Goal: Information Seeking & Learning: Learn about a topic

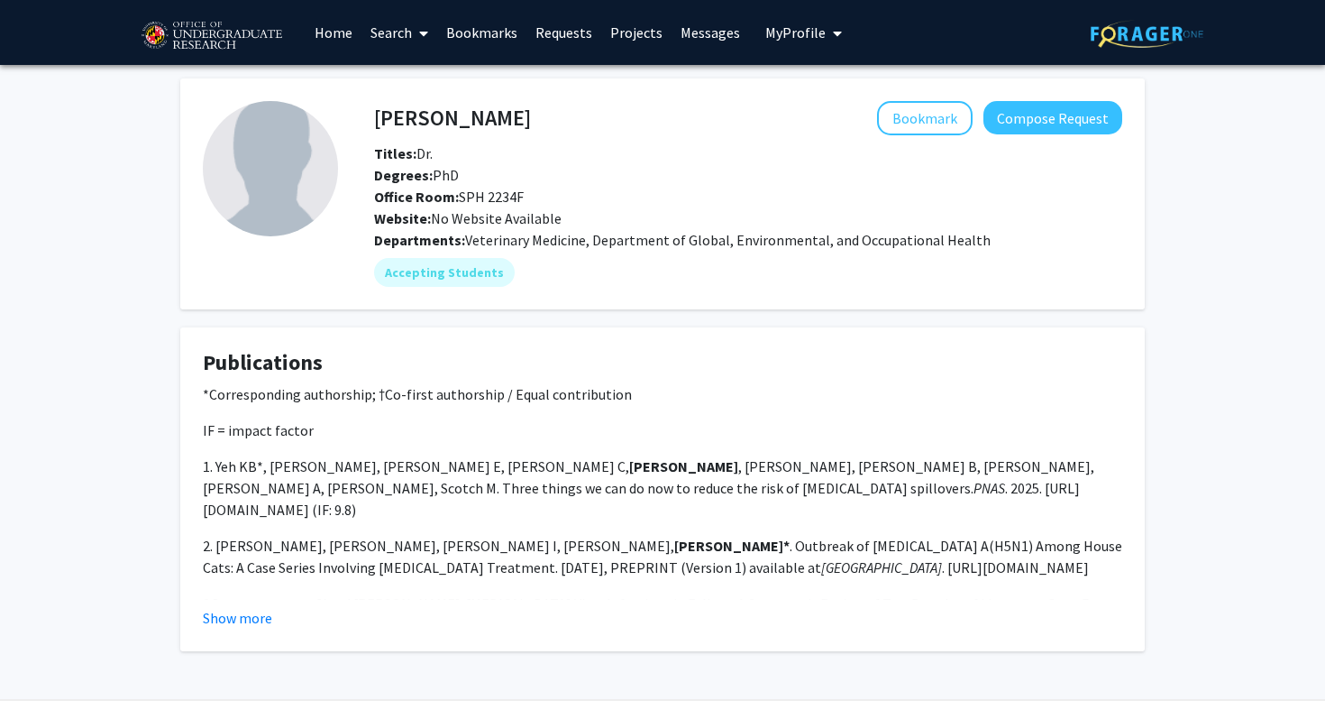
scroll to position [45, 0]
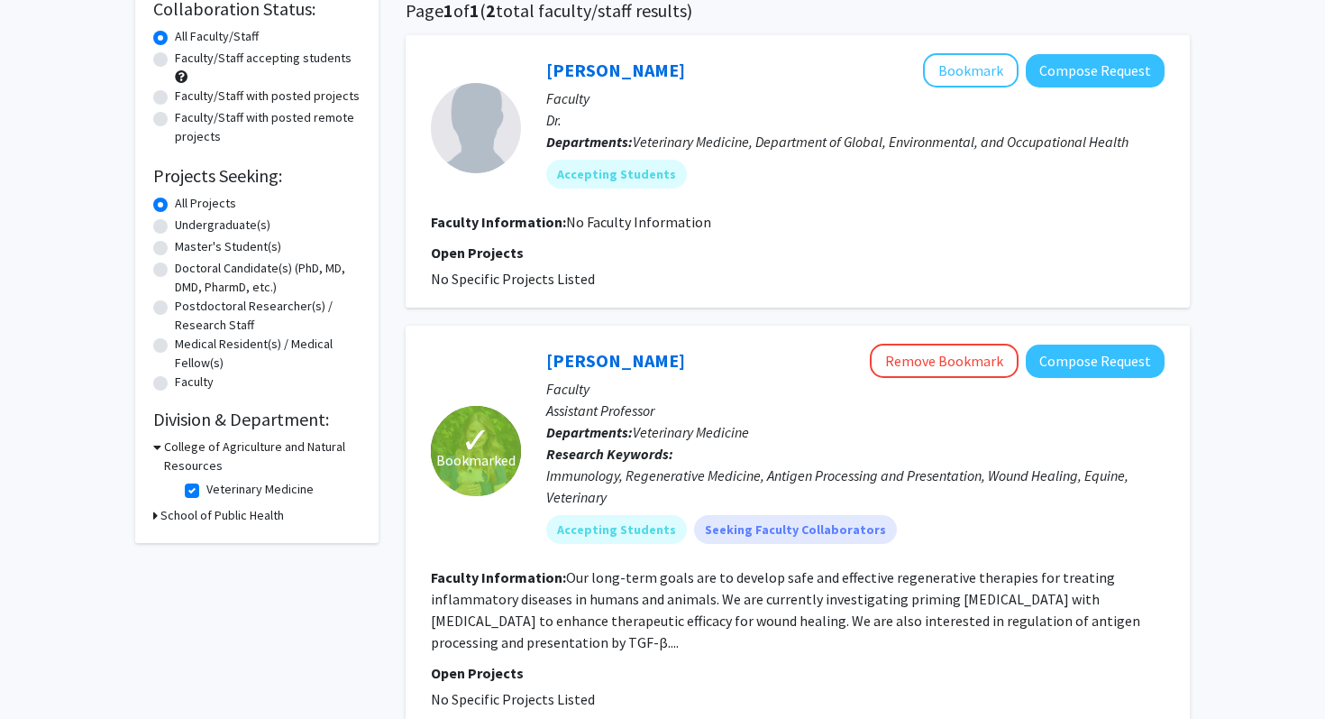
scroll to position [149, 0]
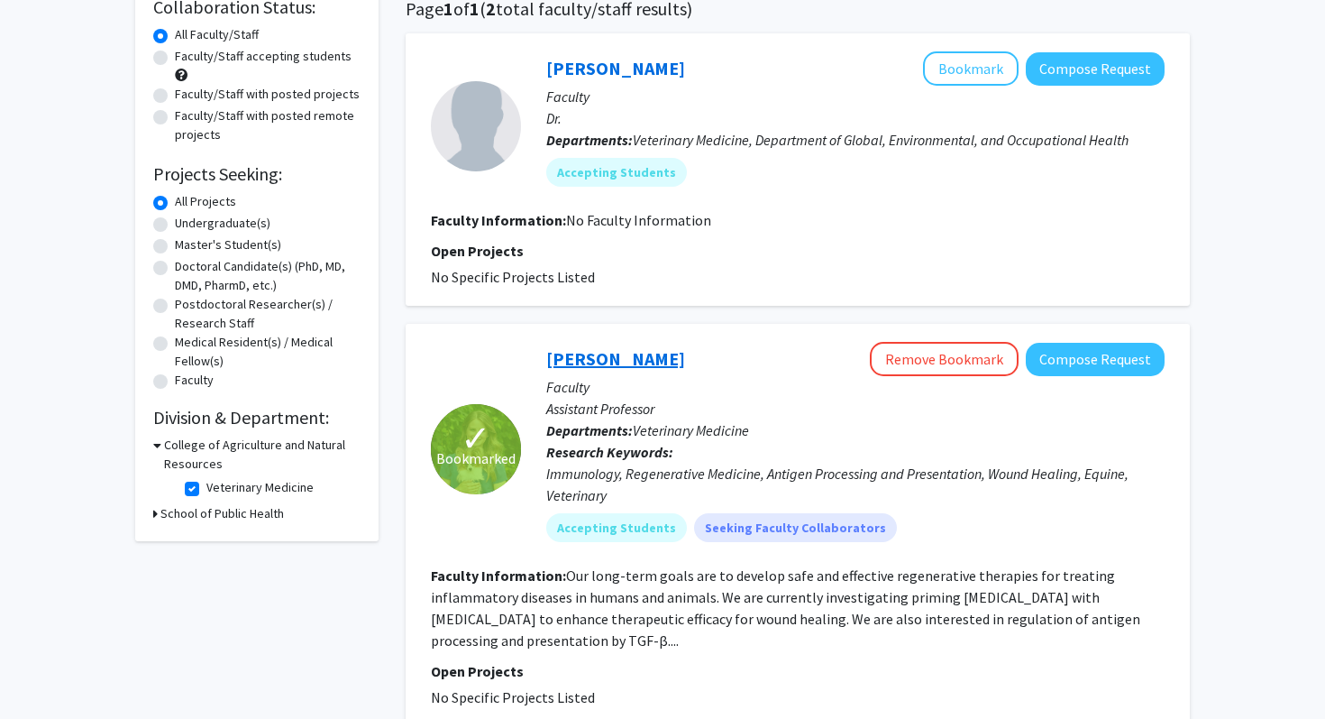
click at [585, 359] on link "[PERSON_NAME]" at bounding box center [615, 358] width 139 height 23
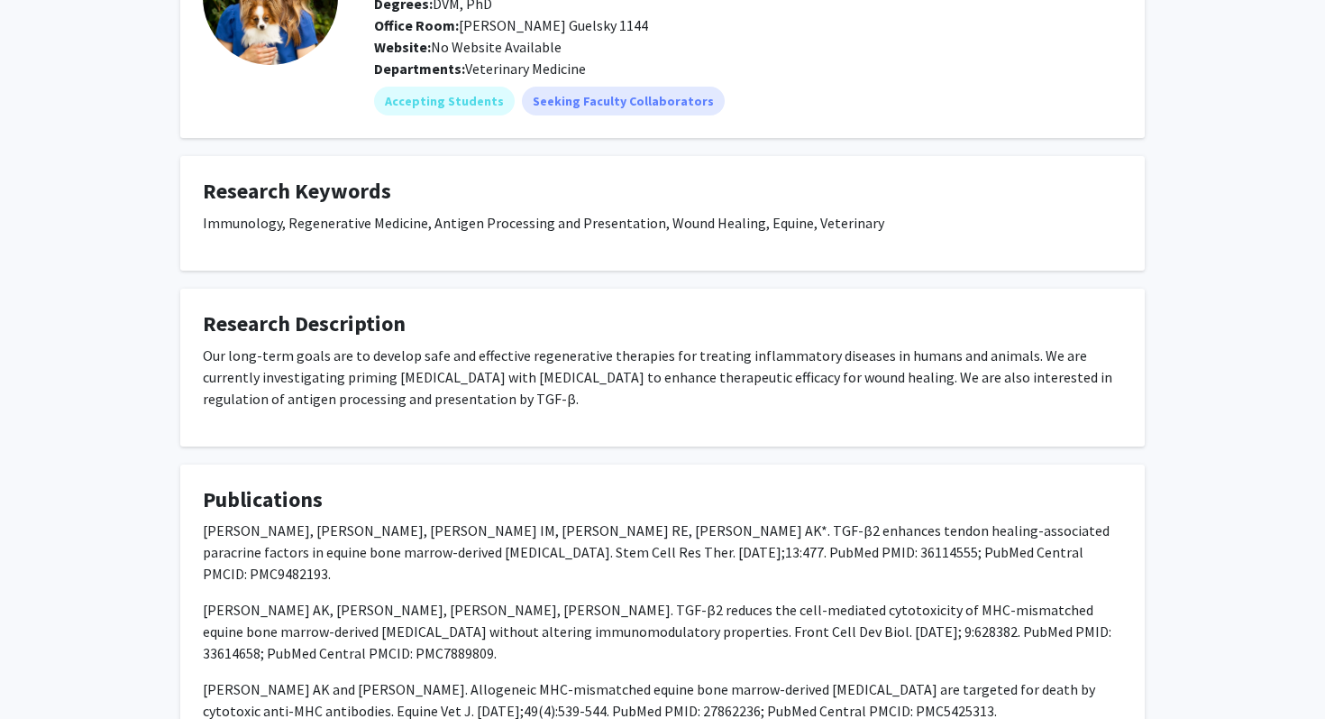
scroll to position [170, 0]
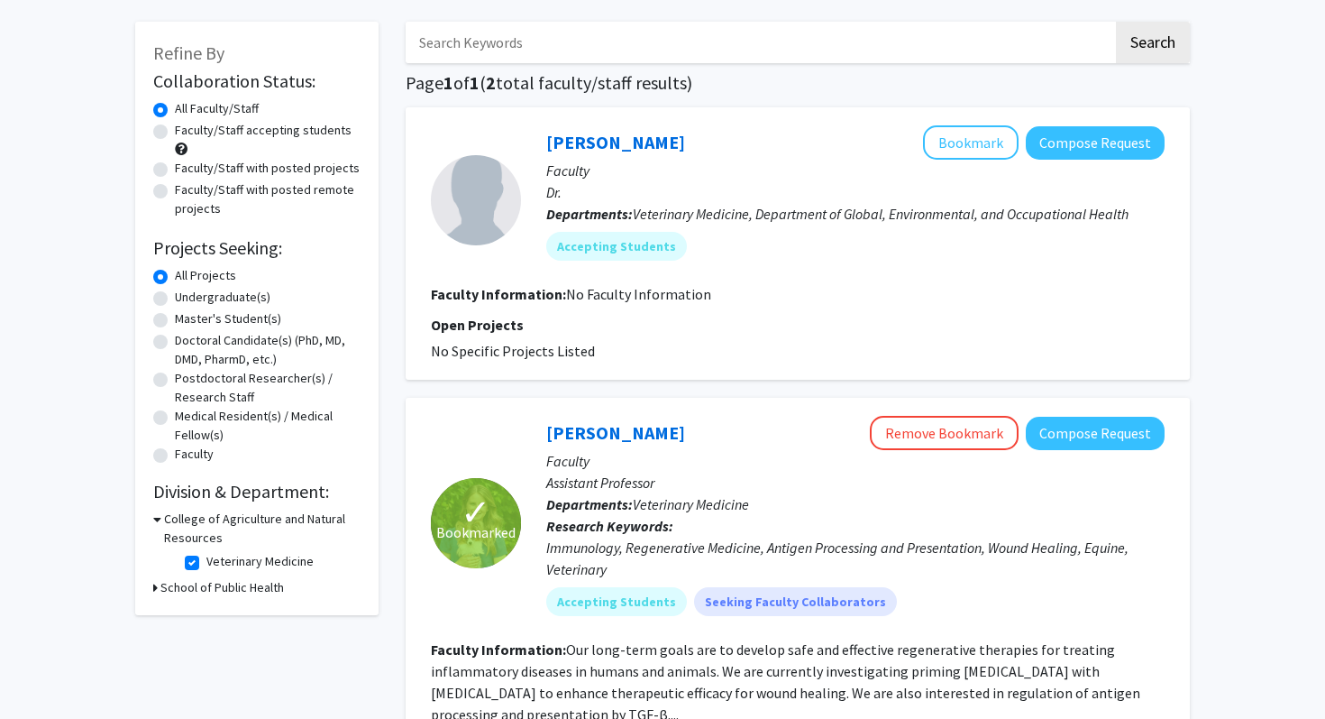
scroll to position [70, 0]
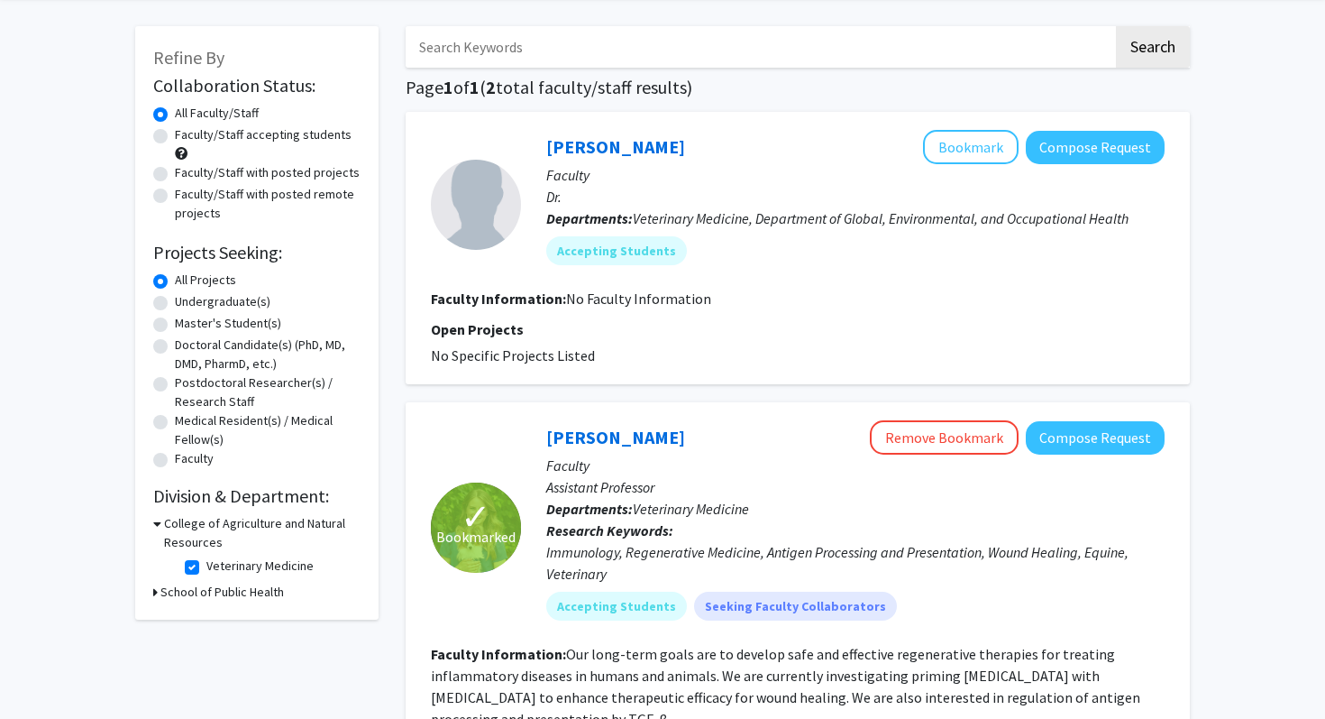
click at [206, 567] on label "Veterinary Medicine" at bounding box center [259, 565] width 107 height 19
click at [206, 567] on input "Veterinary Medicine" at bounding box center [212, 562] width 12 height 12
checkbox input "false"
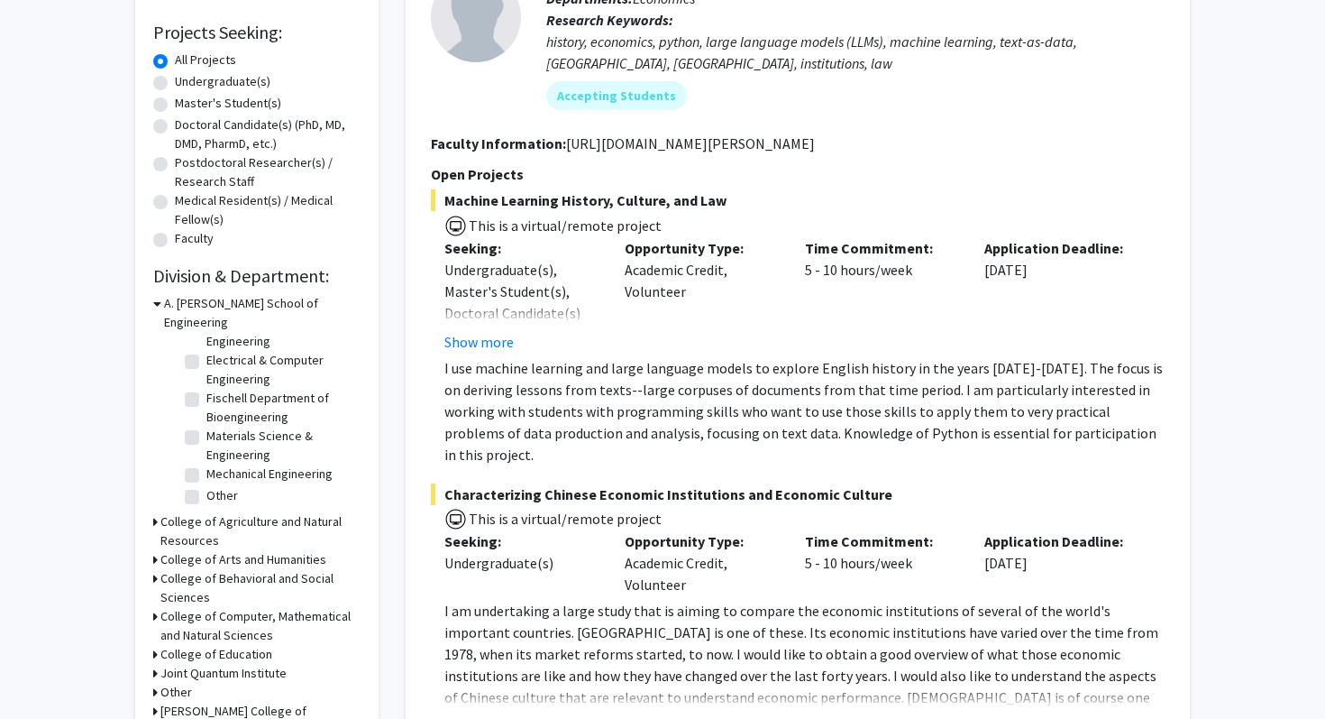
scroll to position [291, 0]
click at [198, 511] on h3 "College of Agriculture and Natural Resources" at bounding box center [260, 530] width 200 height 38
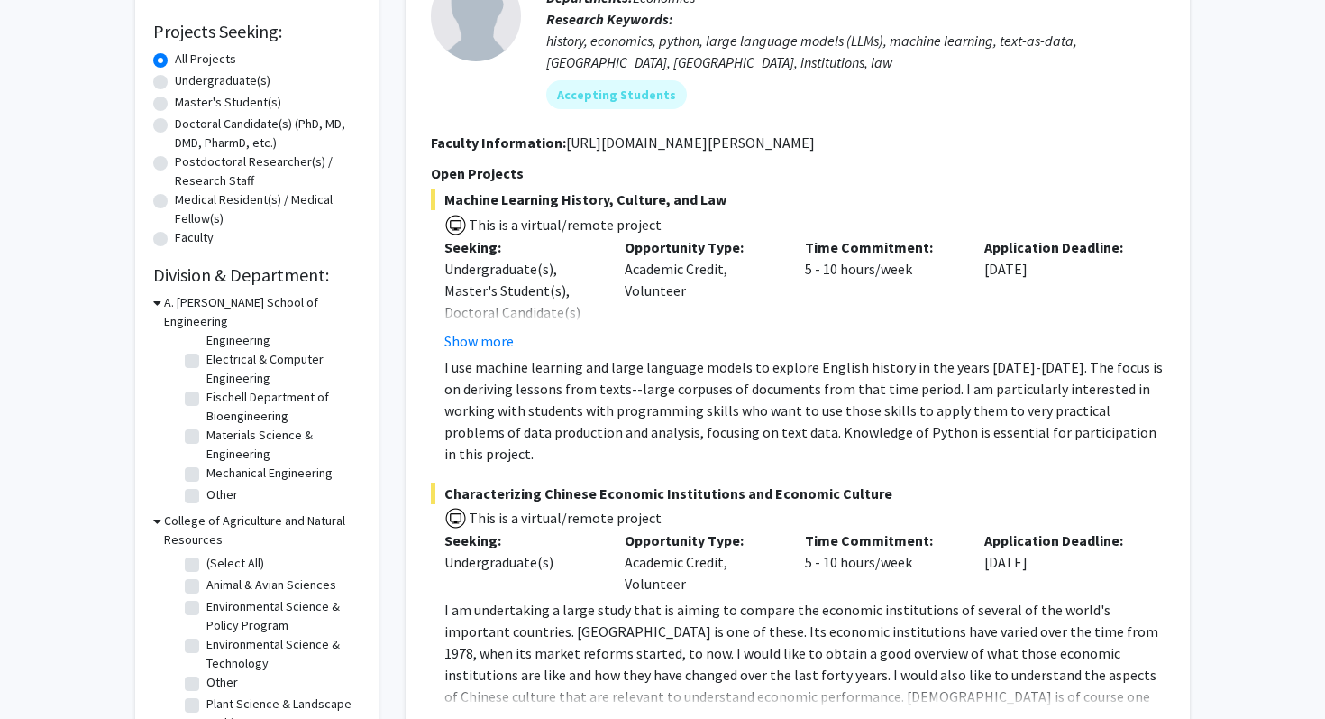
click at [199, 554] on fg-checkbox "(Select All) (Select All)" at bounding box center [270, 565] width 171 height 22
click at [206, 575] on label "Animal & Avian Sciences" at bounding box center [271, 584] width 130 height 19
click at [206, 575] on input "Animal & Avian Sciences" at bounding box center [212, 581] width 12 height 12
checkbox input "true"
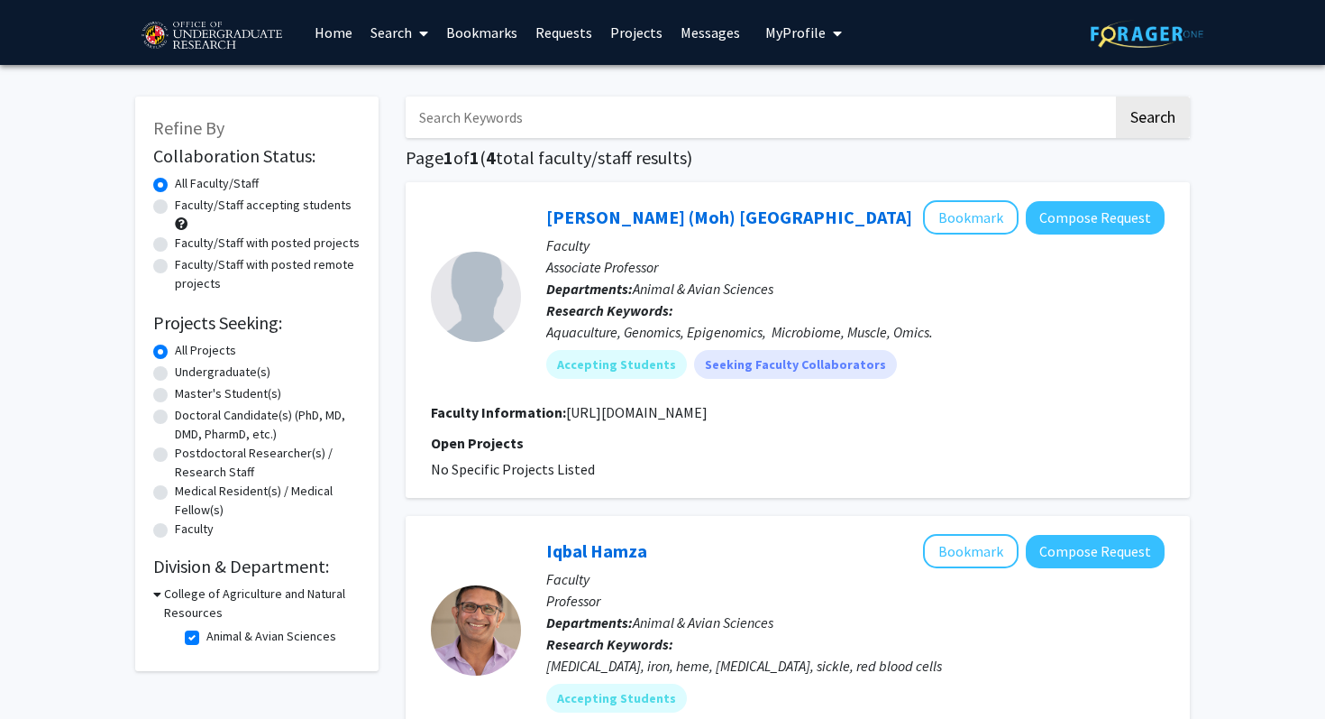
click at [206, 635] on label "Animal & Avian Sciences" at bounding box center [271, 636] width 130 height 19
click at [206, 635] on input "Animal & Avian Sciences" at bounding box center [212, 633] width 12 height 12
checkbox input "false"
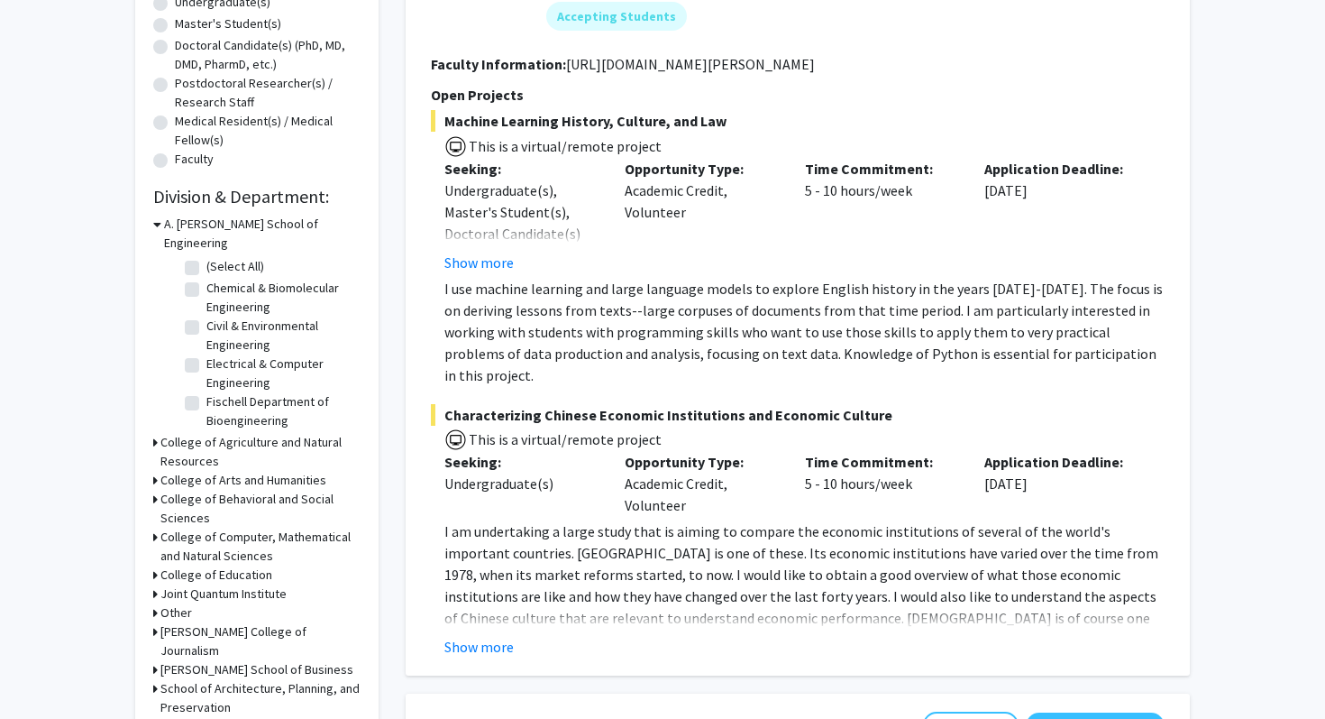
click at [182, 433] on h3 "College of Agriculture and Natural Resources" at bounding box center [260, 452] width 200 height 38
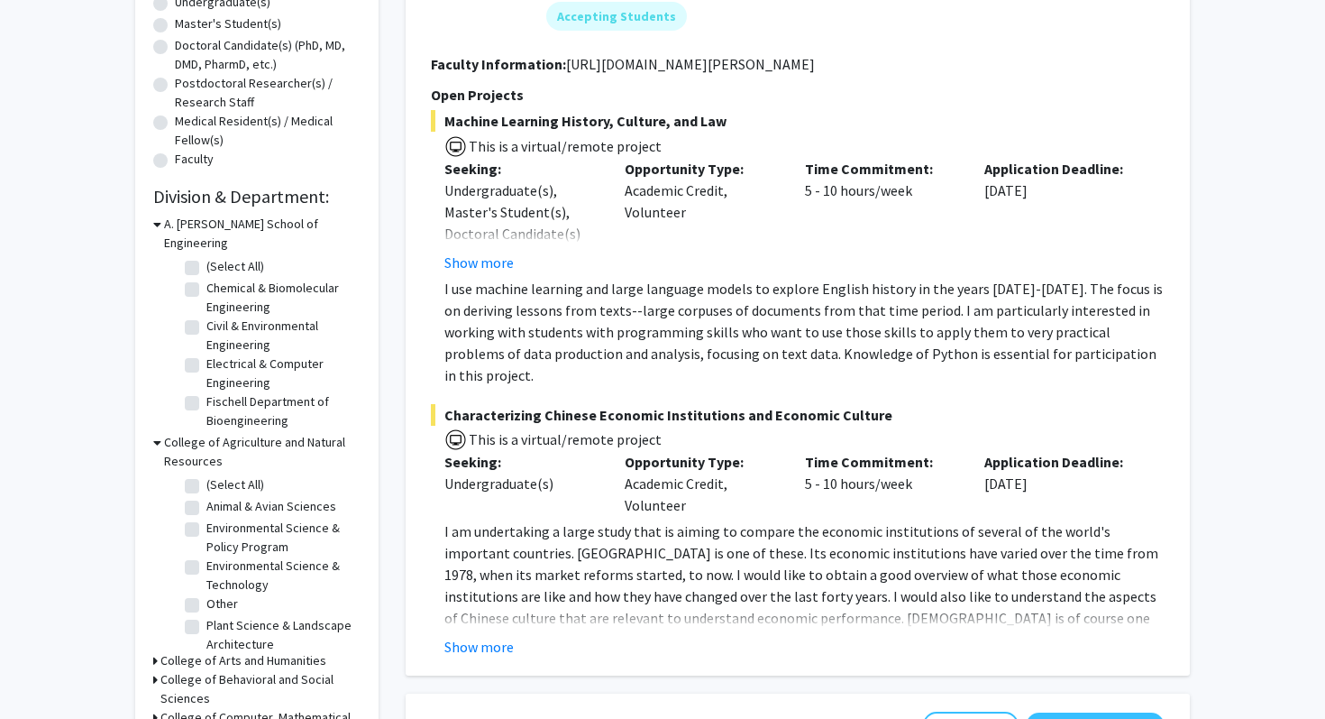
click at [206, 475] on label "(Select All)" at bounding box center [235, 484] width 58 height 19
click at [206, 475] on input "(Select All)" at bounding box center [212, 481] width 12 height 12
checkbox input "true"
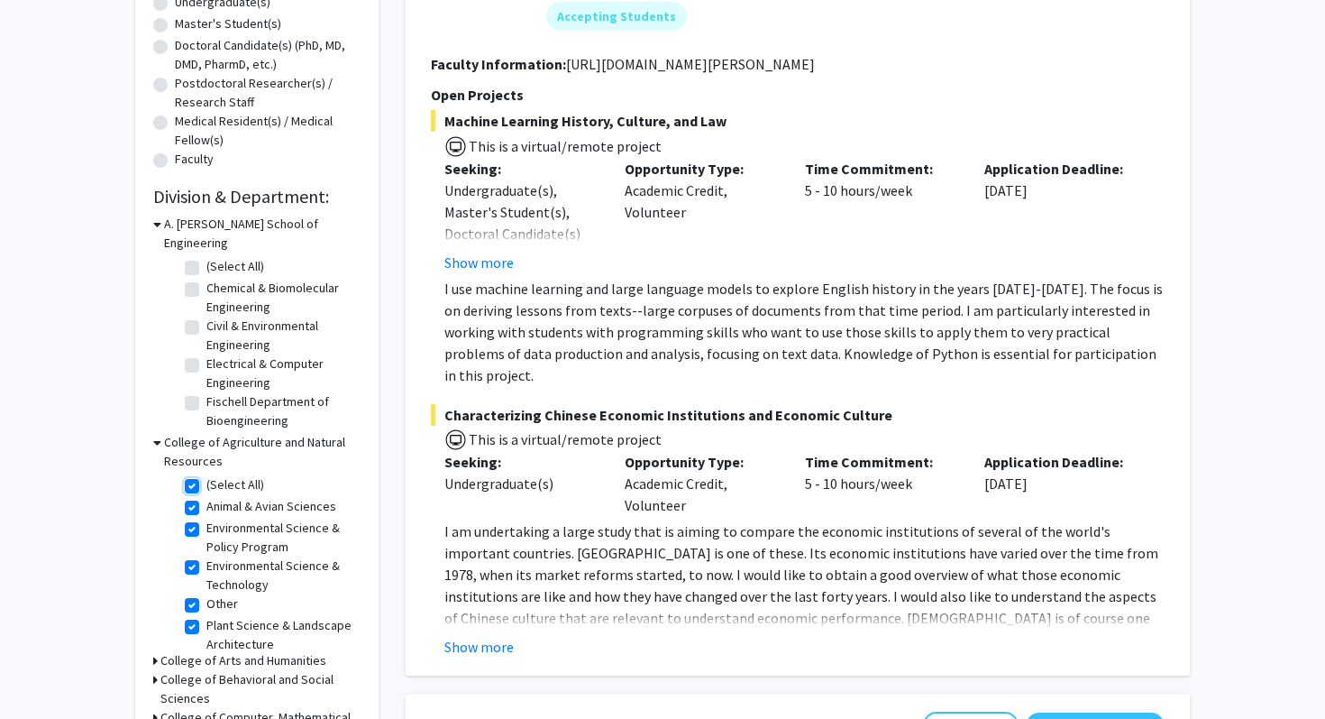
checkbox input "true"
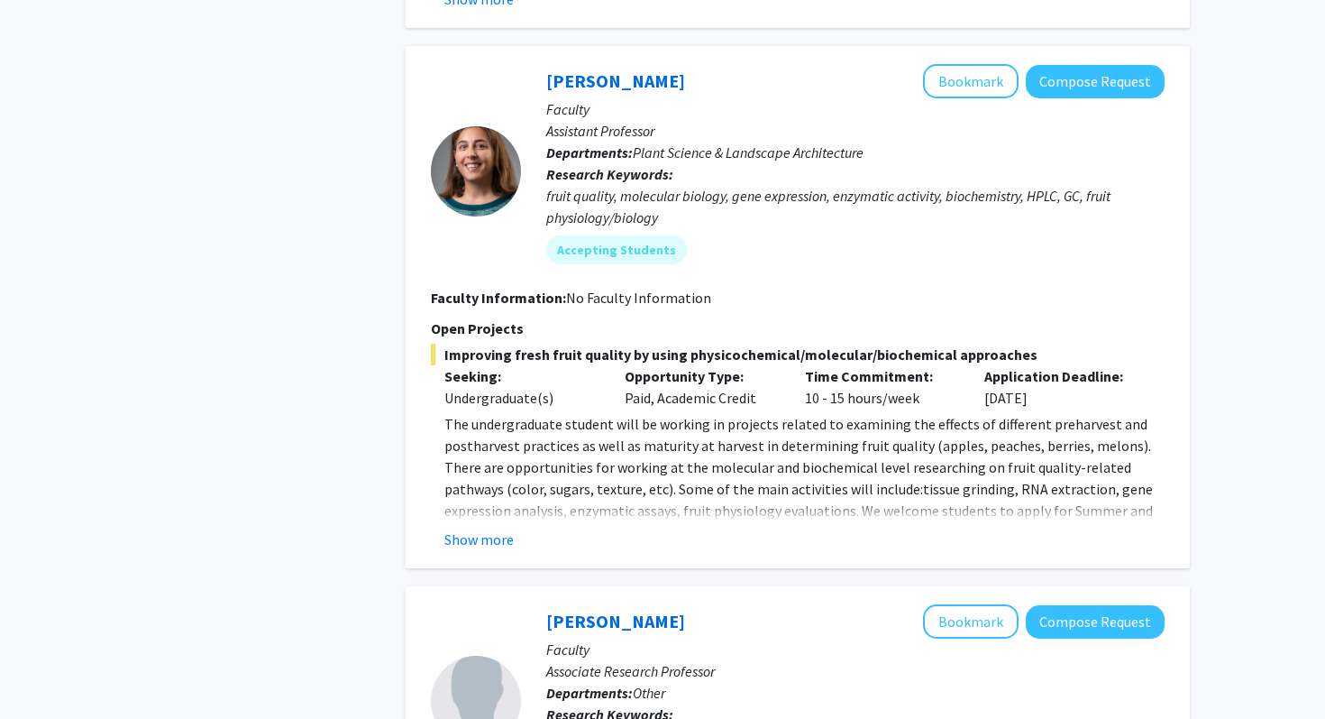
scroll to position [880, 0]
click at [487, 540] on button "Show more" at bounding box center [479, 538] width 69 height 22
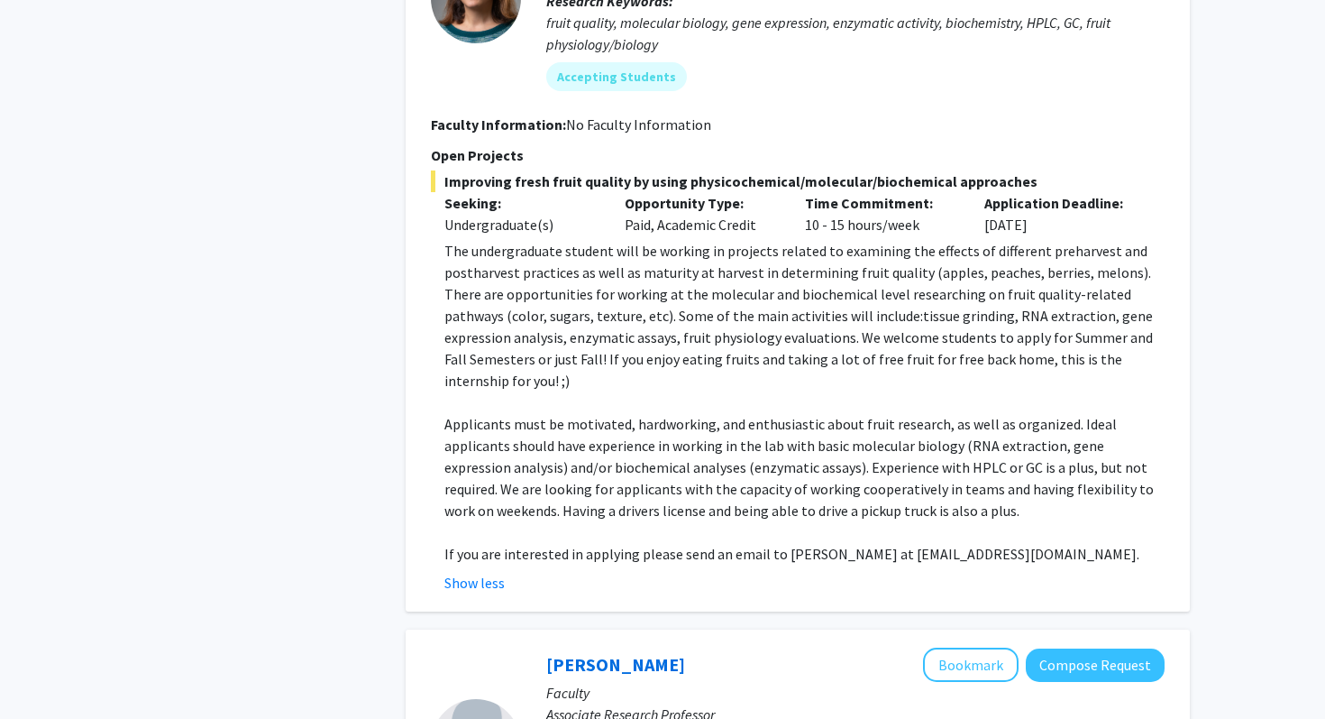
scroll to position [1054, 0]
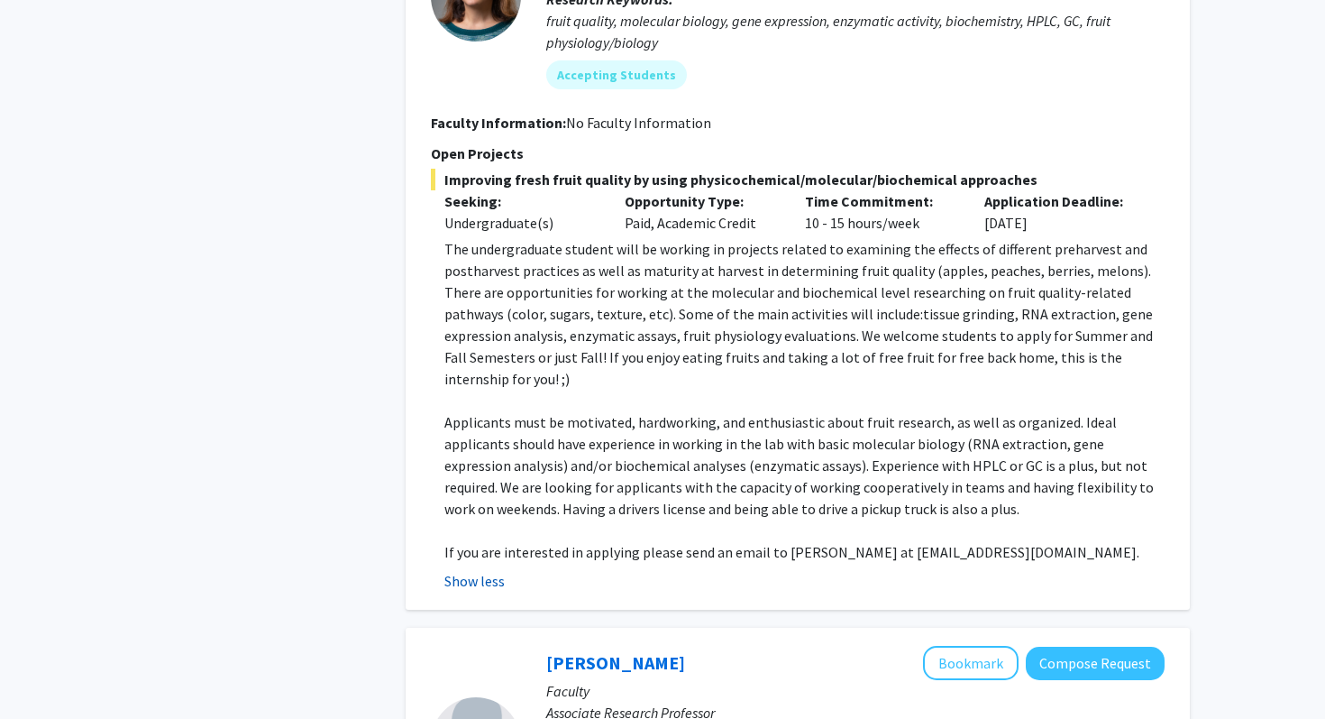
click at [479, 570] on button "Show less" at bounding box center [475, 581] width 60 height 22
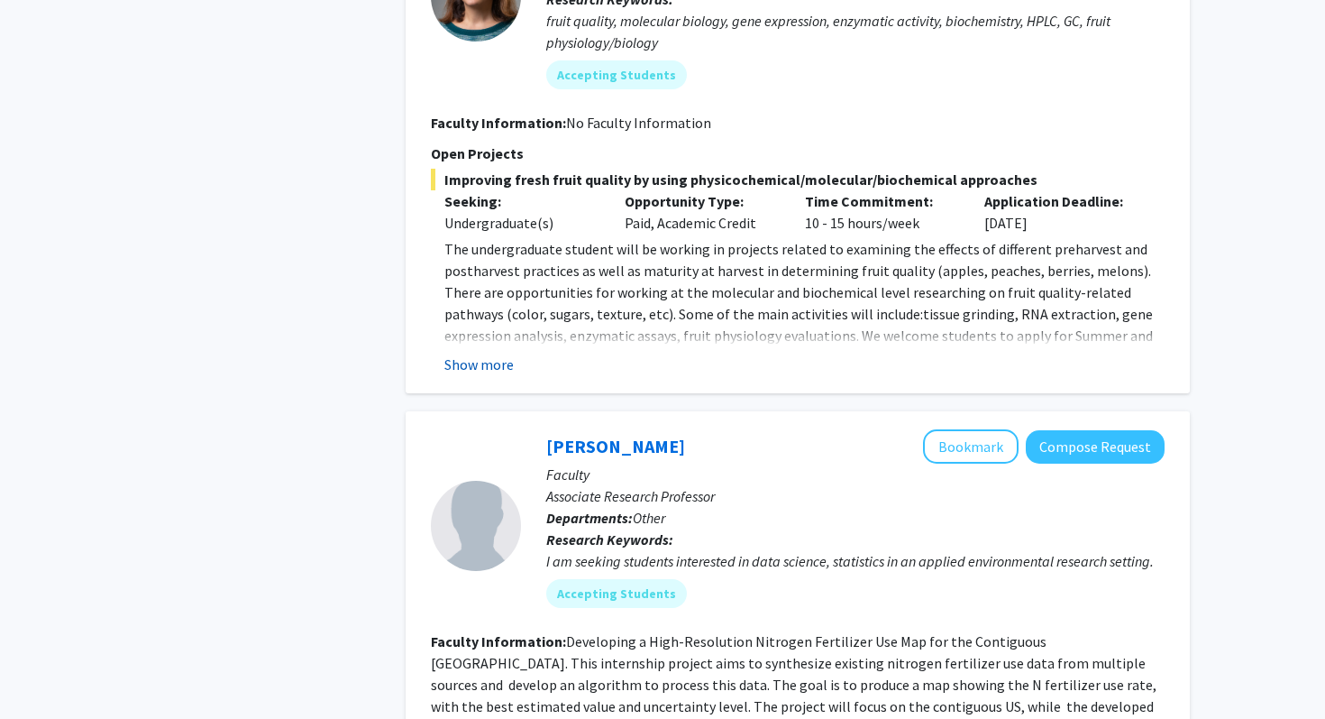
click at [483, 363] on button "Show more" at bounding box center [479, 364] width 69 height 22
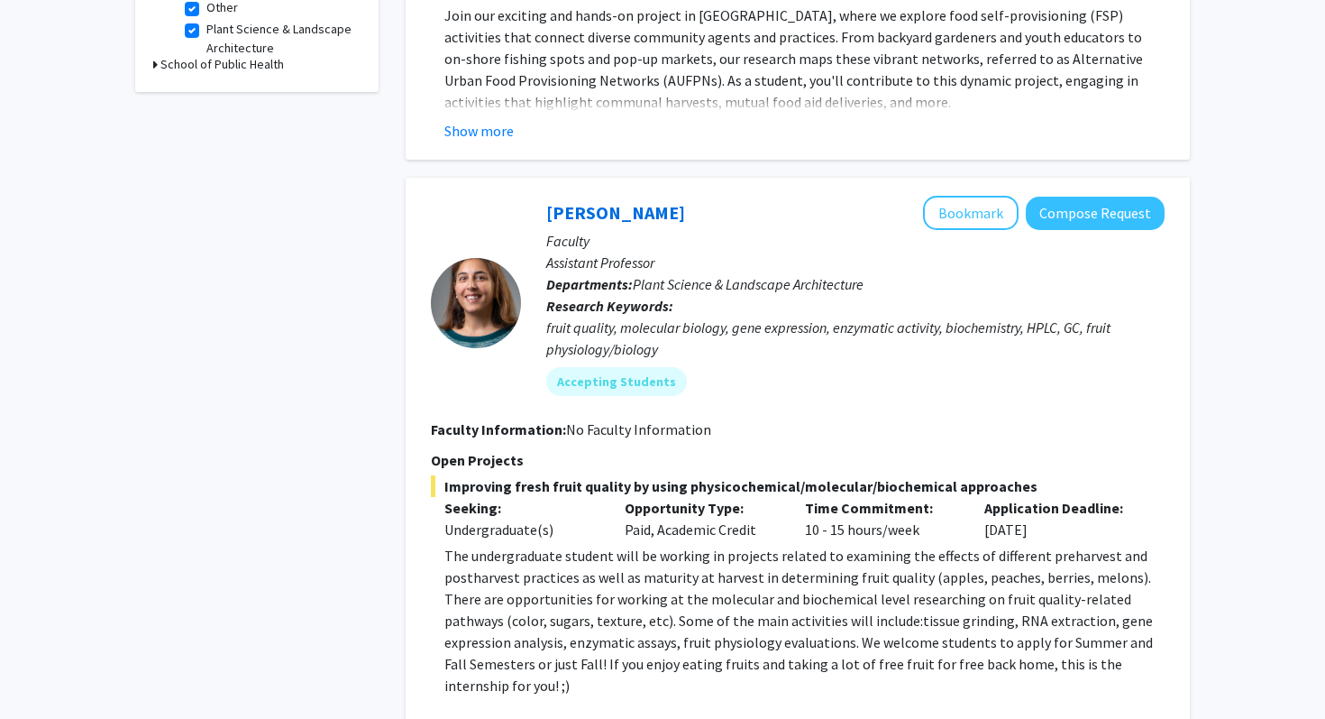
scroll to position [750, 0]
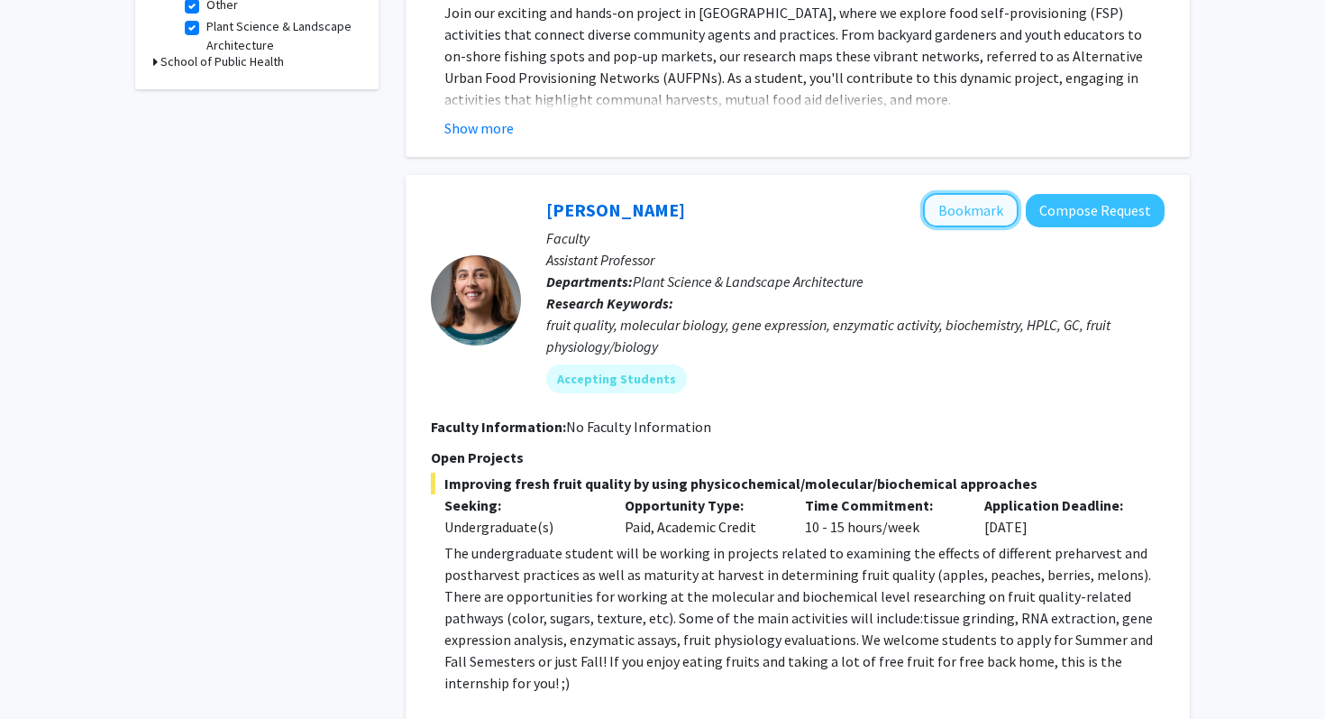
click at [994, 206] on button "Bookmark" at bounding box center [971, 210] width 96 height 34
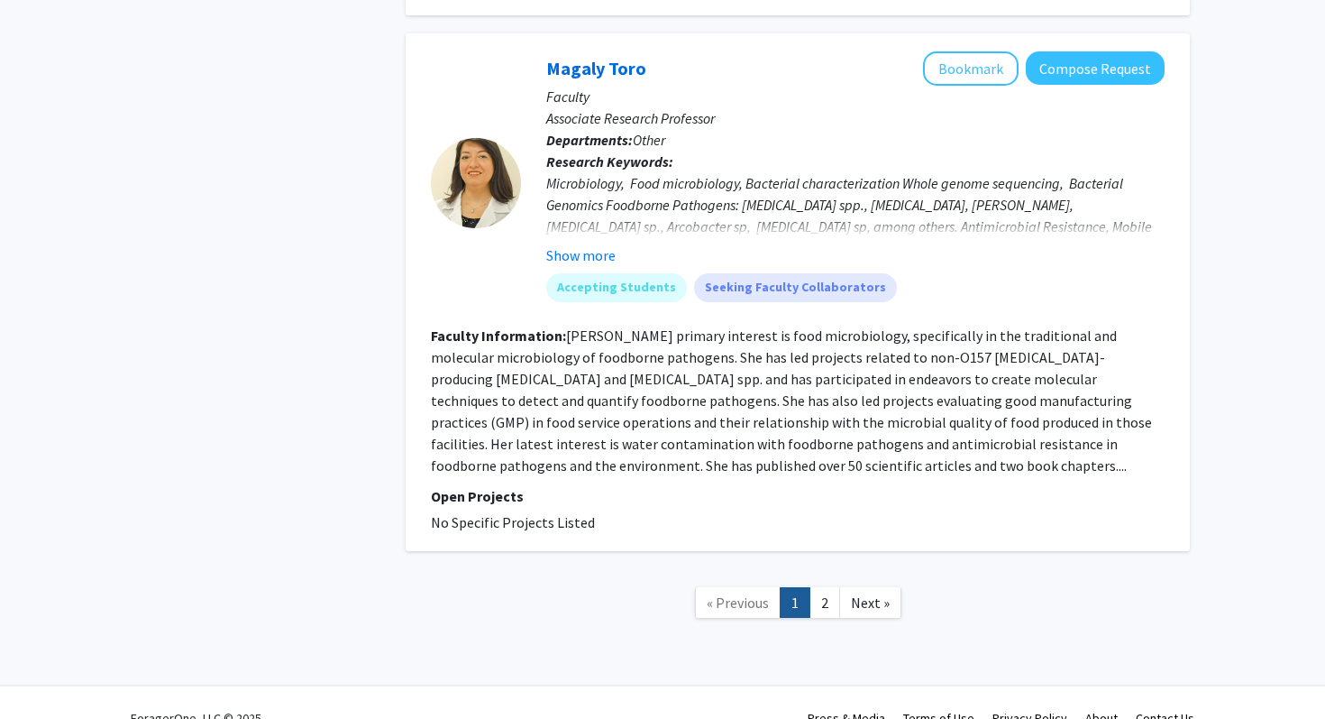
scroll to position [4724, 0]
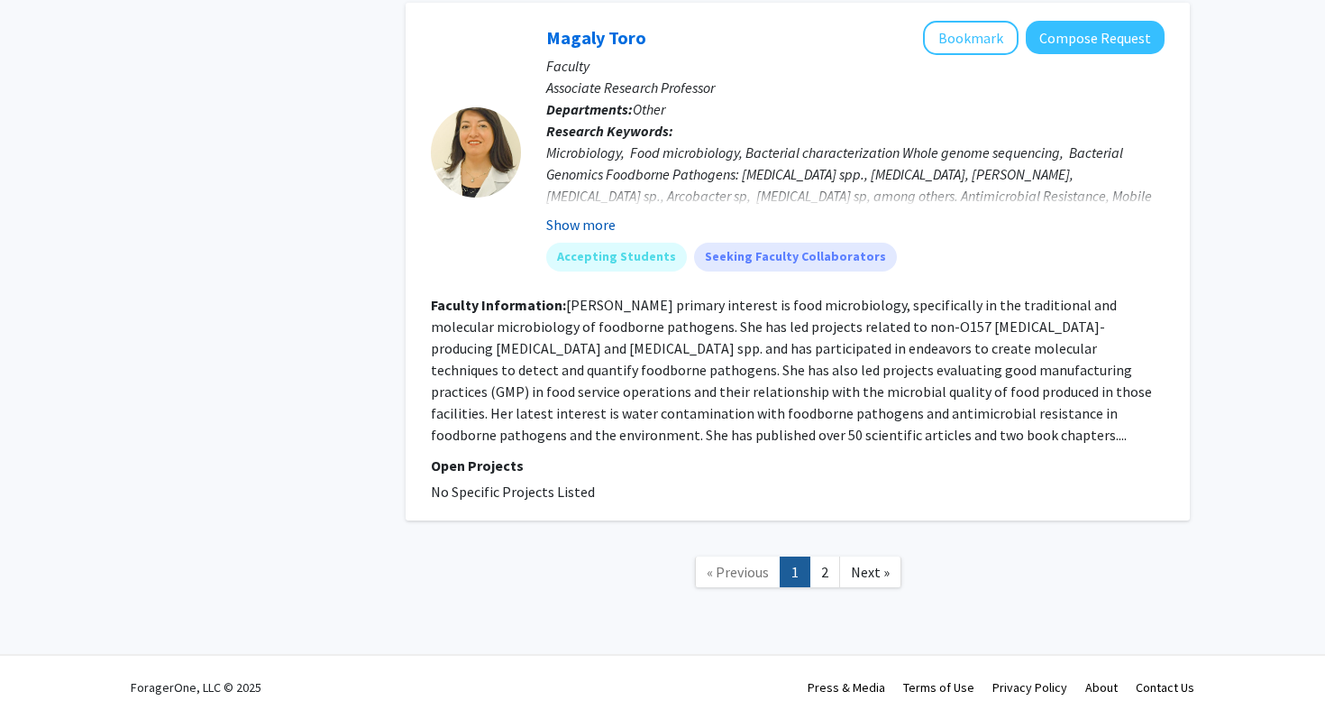
click at [587, 221] on button "Show more" at bounding box center [580, 225] width 69 height 22
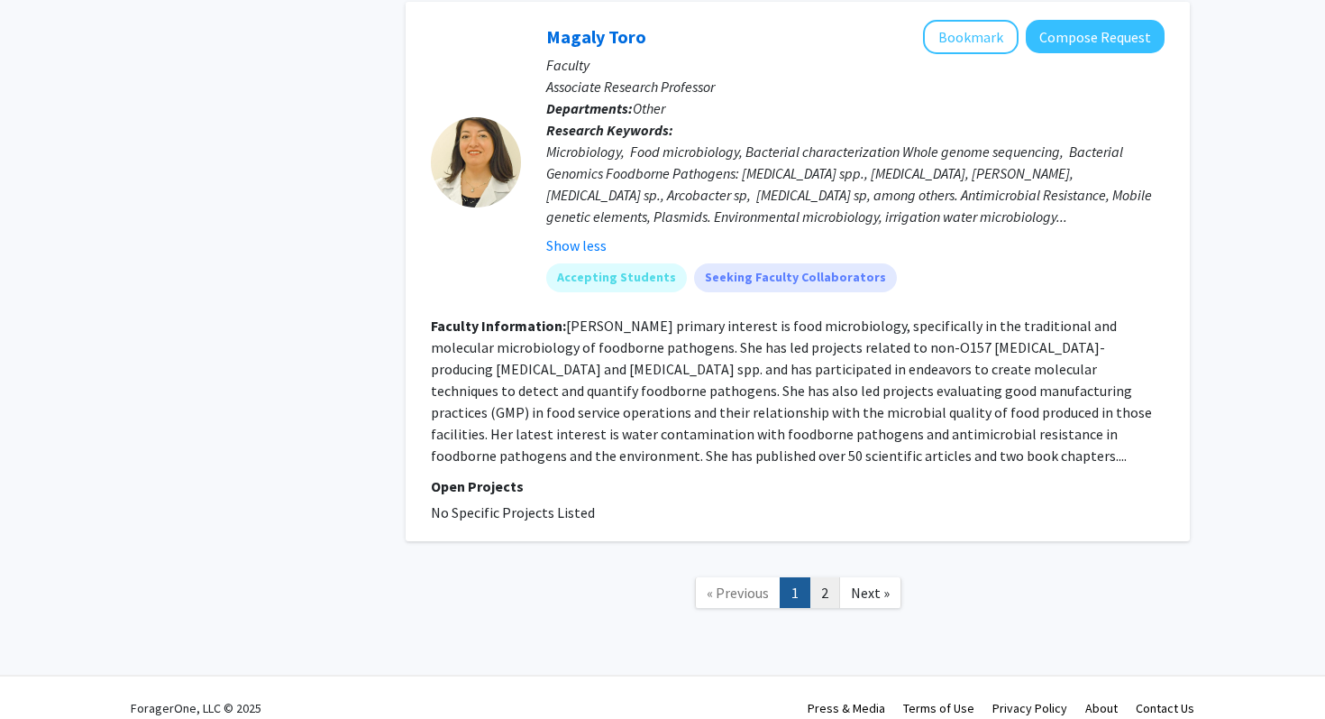
click at [823, 588] on link "2" at bounding box center [825, 593] width 31 height 32
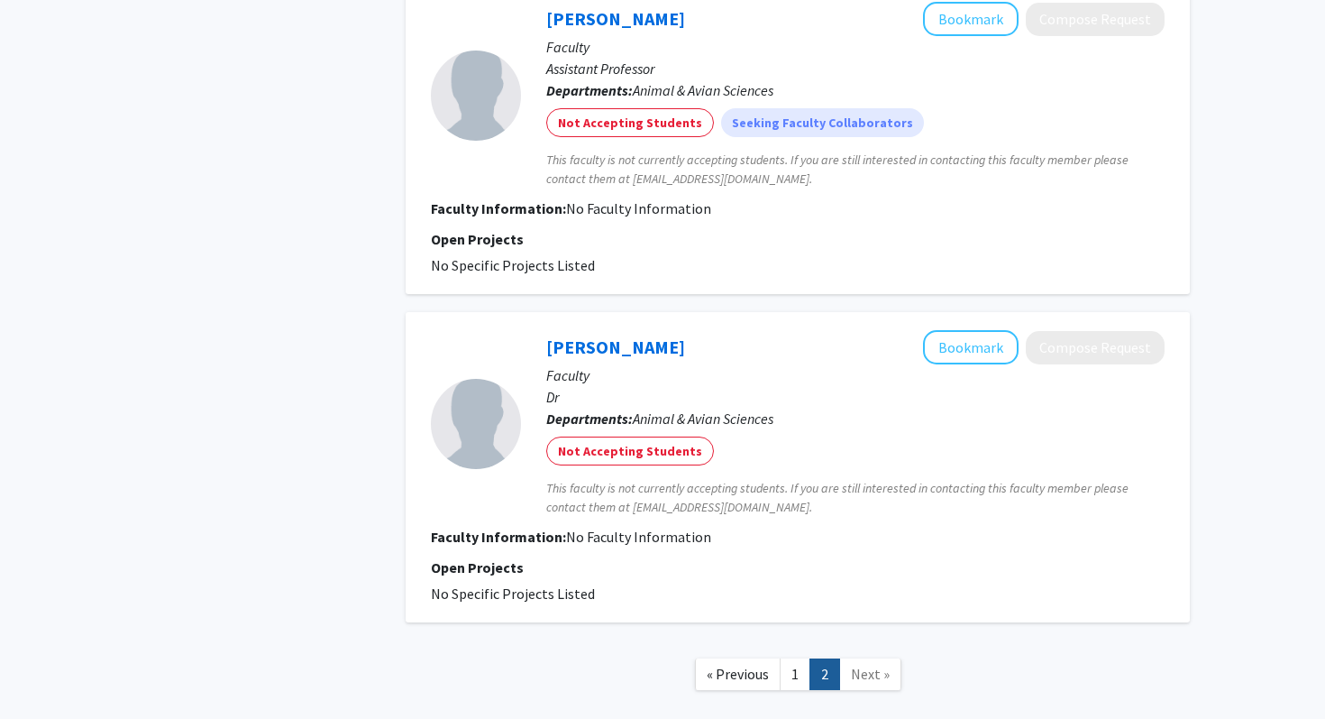
scroll to position [2254, 0]
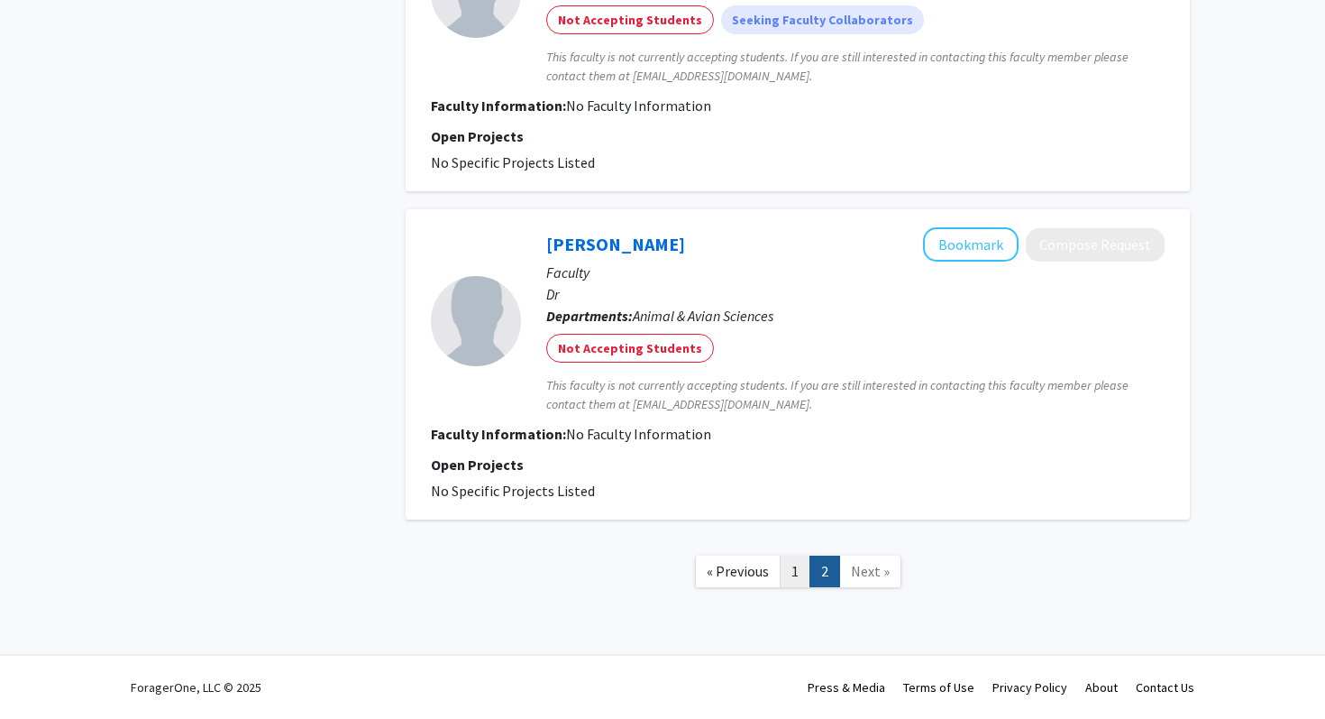
click at [792, 564] on link "1" at bounding box center [795, 571] width 31 height 32
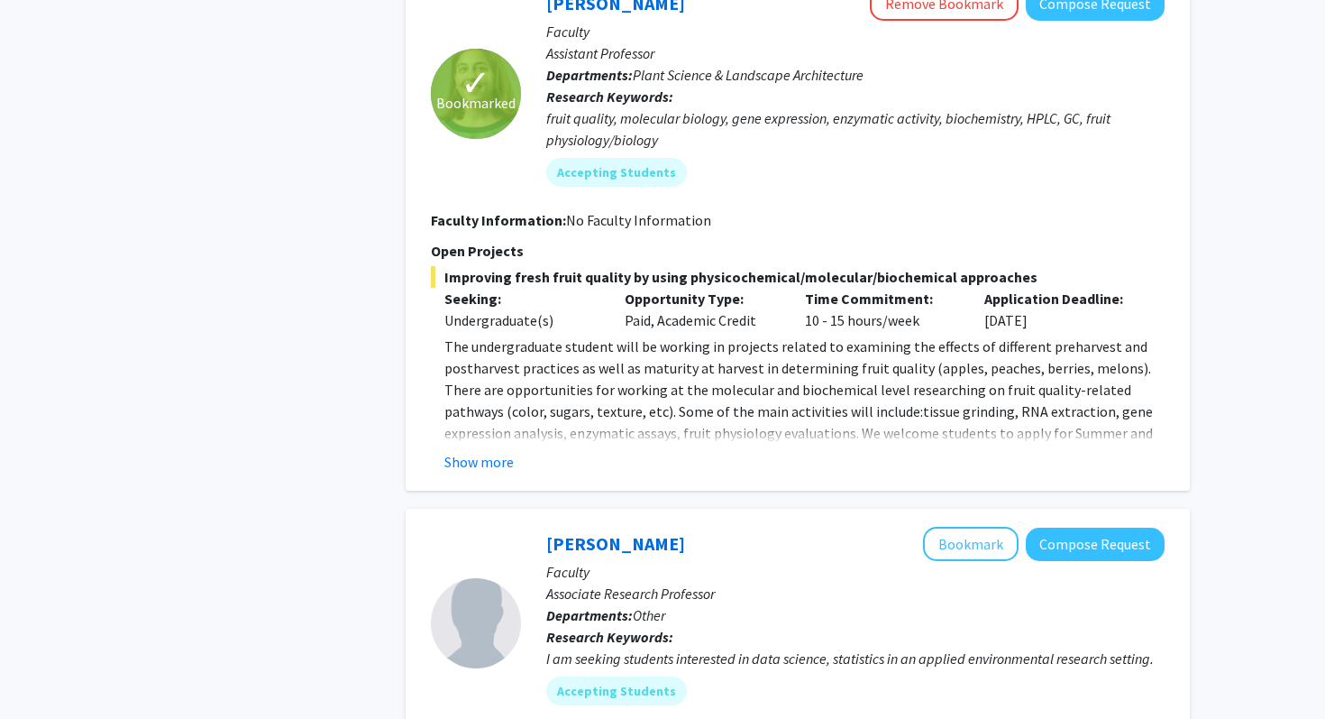
scroll to position [963, 0]
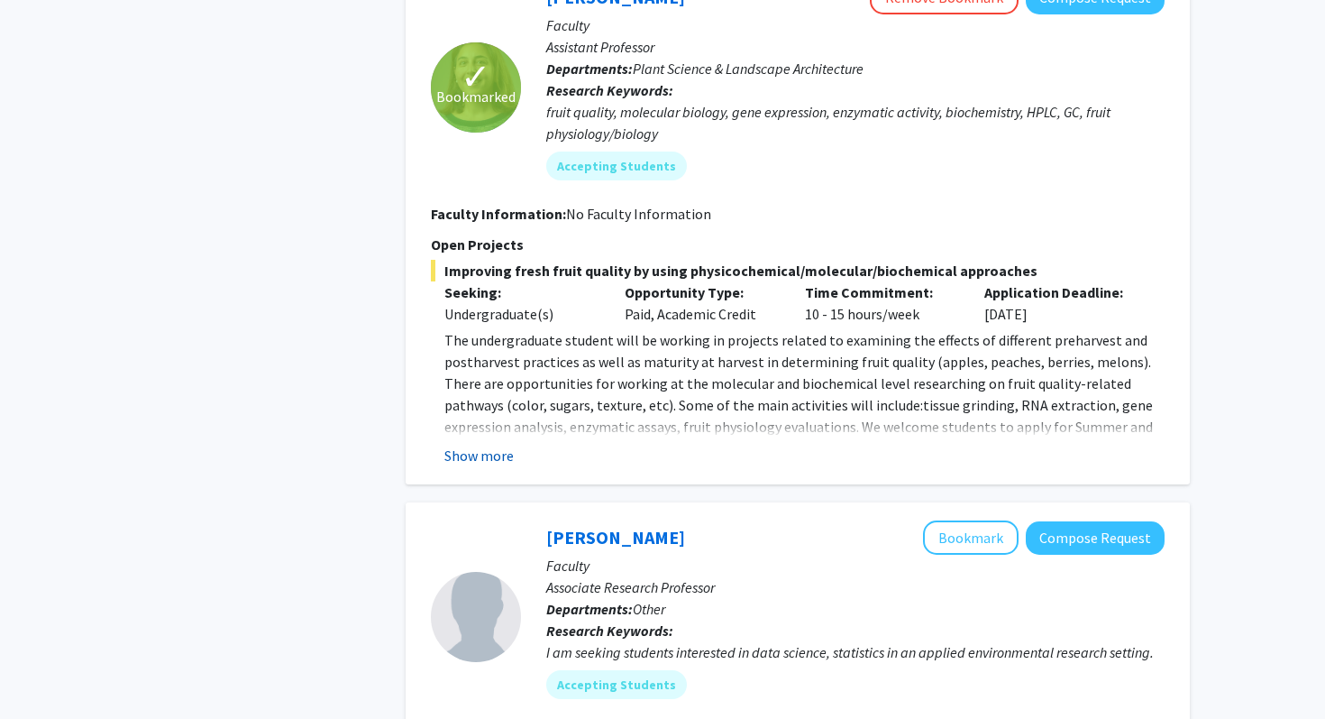
click at [485, 457] on button "Show more" at bounding box center [479, 456] width 69 height 22
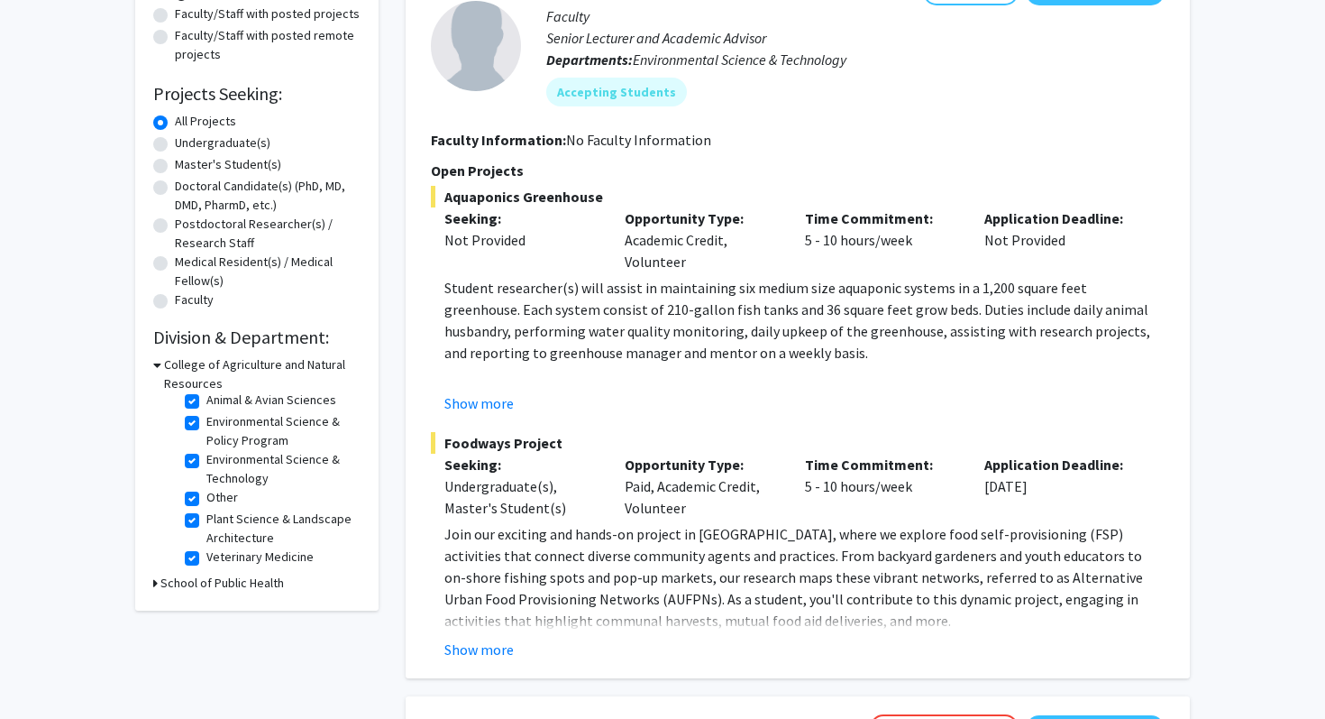
scroll to position [259, 0]
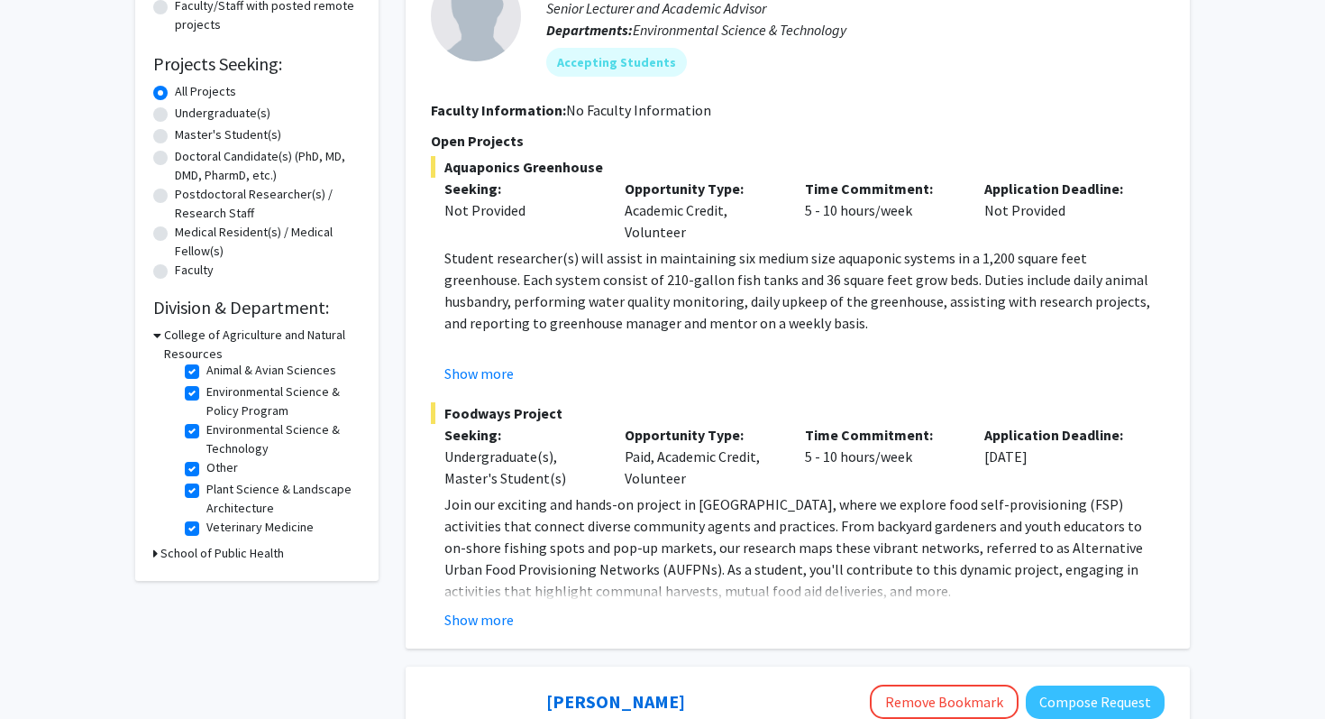
click at [252, 556] on h3 "School of Public Health" at bounding box center [222, 553] width 124 height 19
click at [260, 583] on label "Department of Global, Environmental, and Occupational Health" at bounding box center [281, 595] width 150 height 57
click at [218, 579] on input "Department of Global, Environmental, and Occupational Health" at bounding box center [212, 573] width 12 height 12
checkbox input "true"
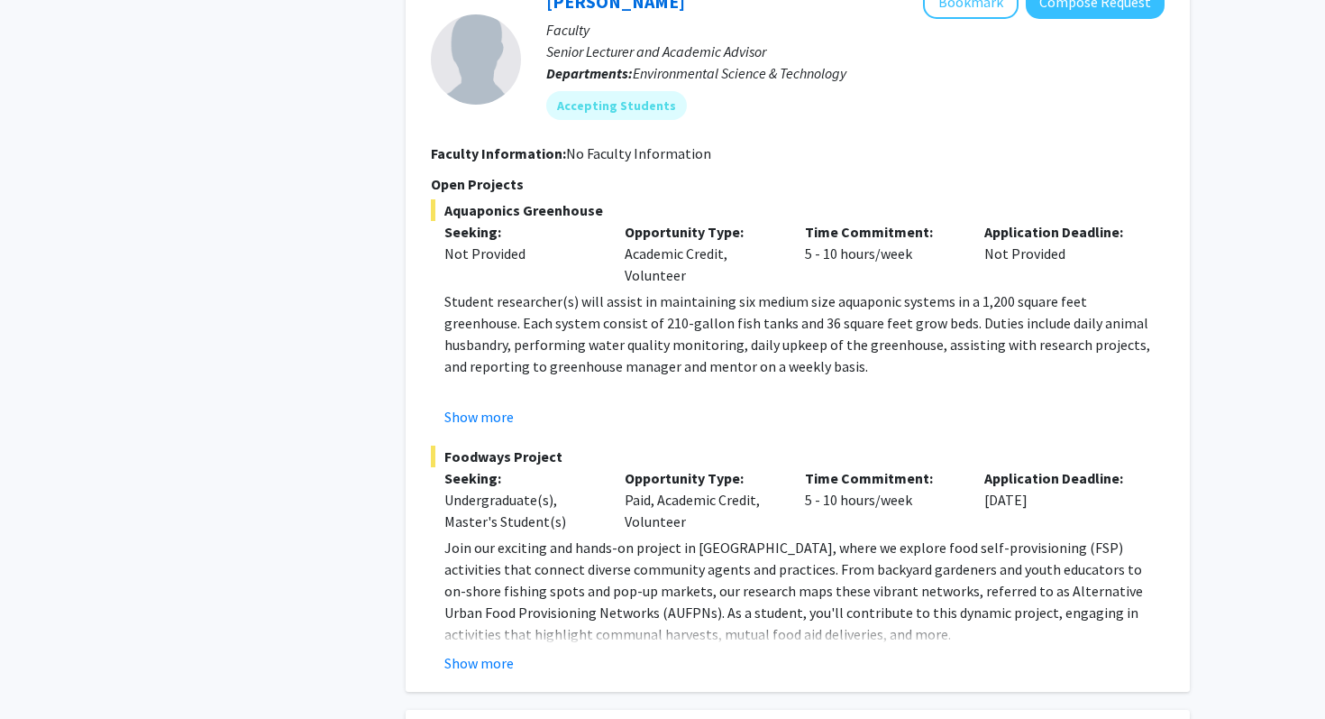
scroll to position [980, 0]
click at [471, 656] on button "Show more" at bounding box center [479, 662] width 69 height 22
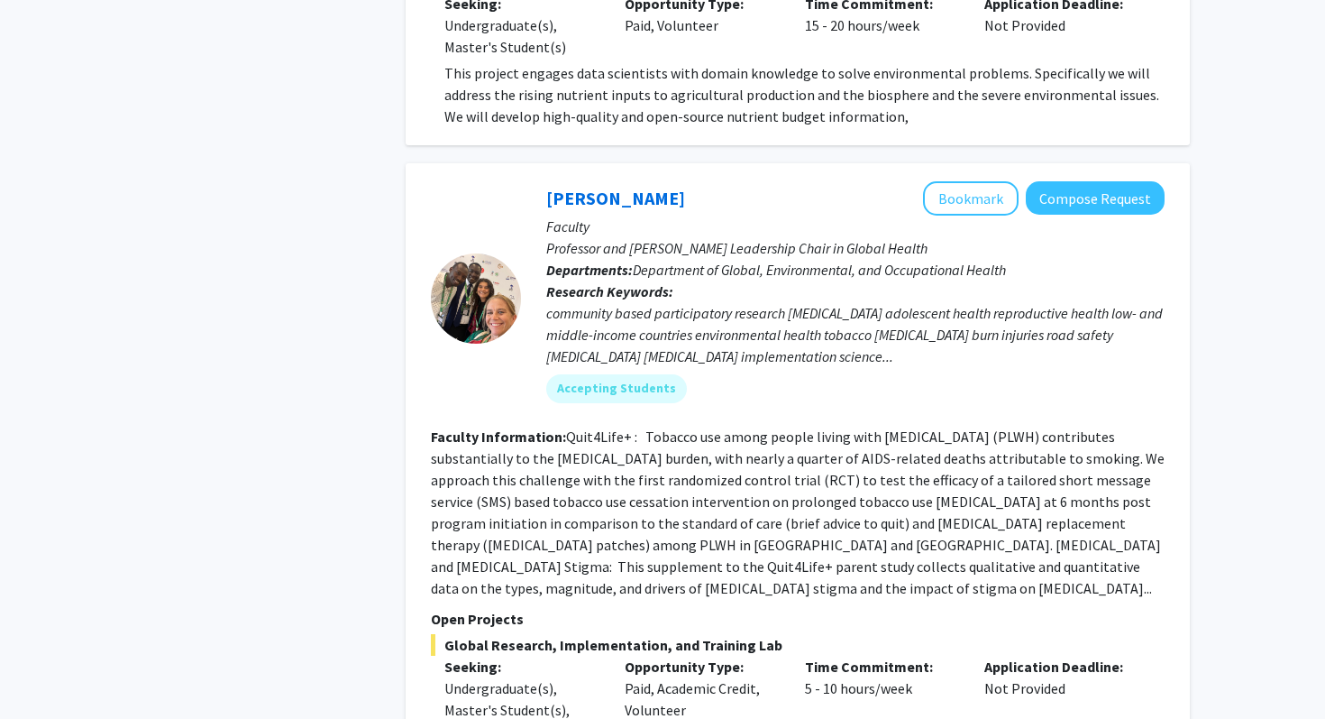
scroll to position [2957, 0]
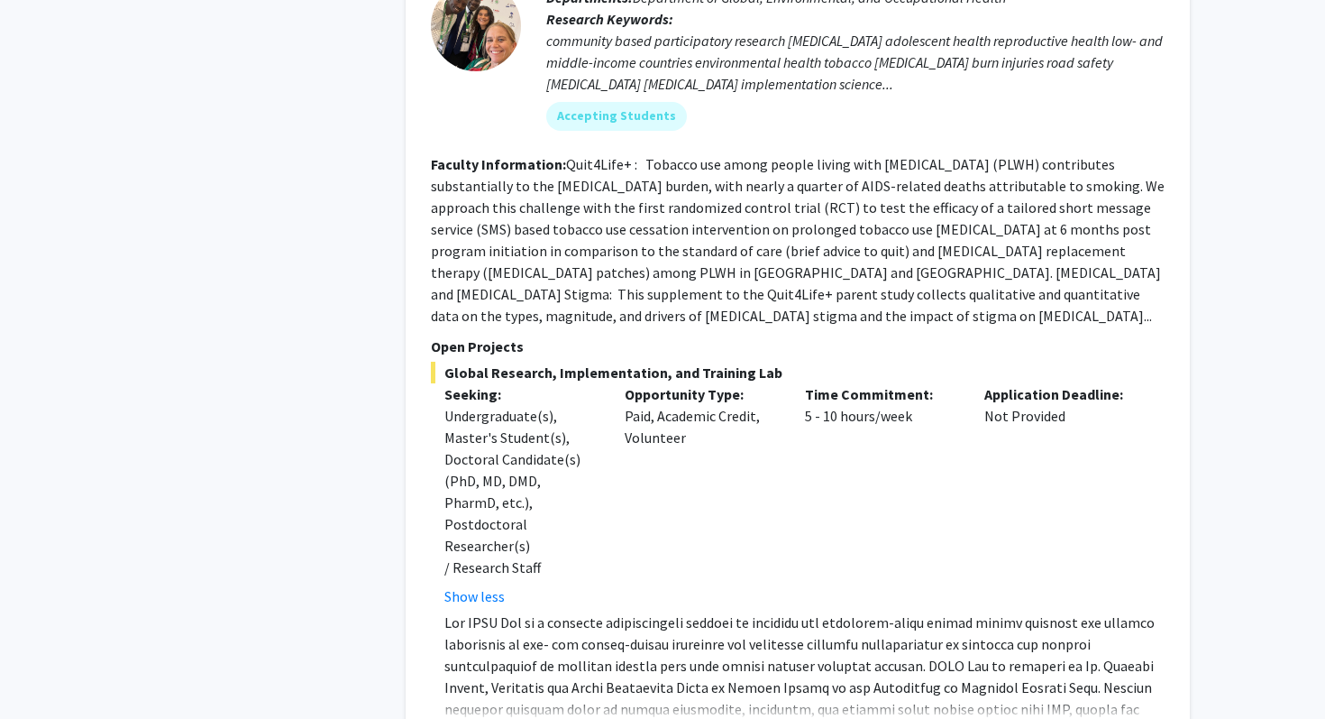
scroll to position [3223, 0]
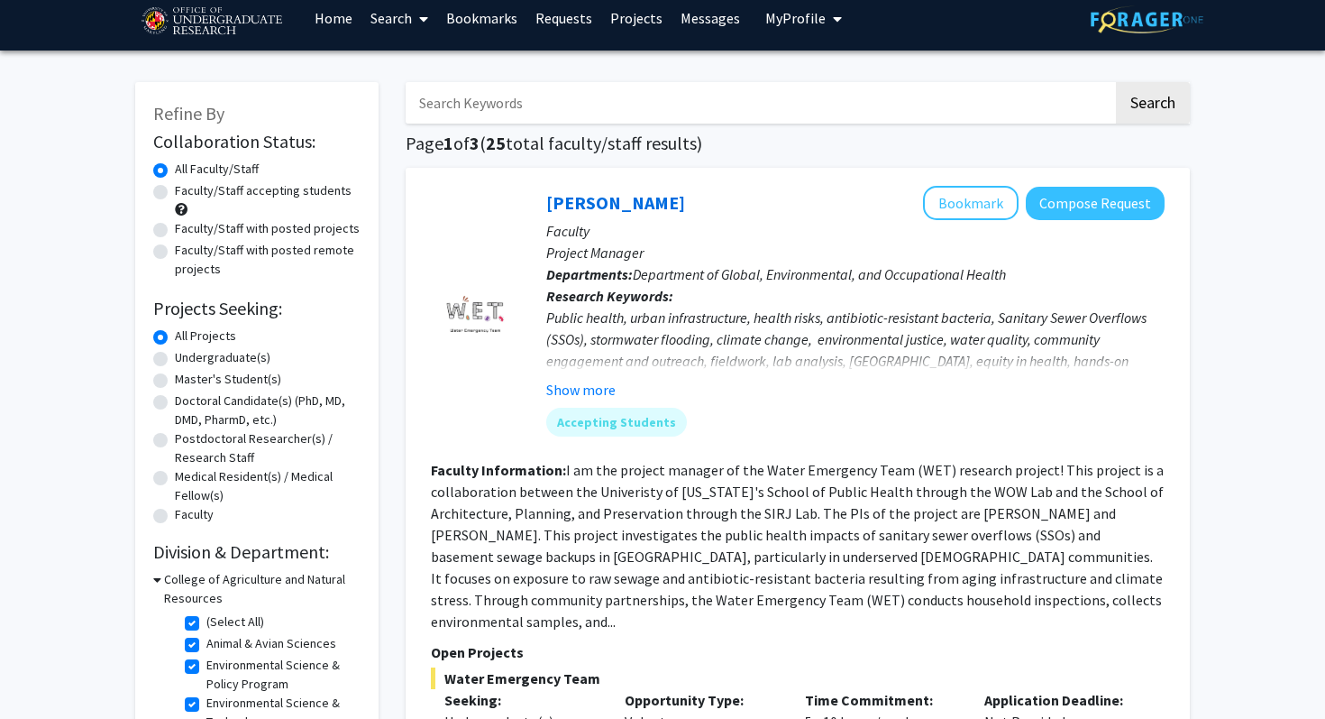
scroll to position [0, 0]
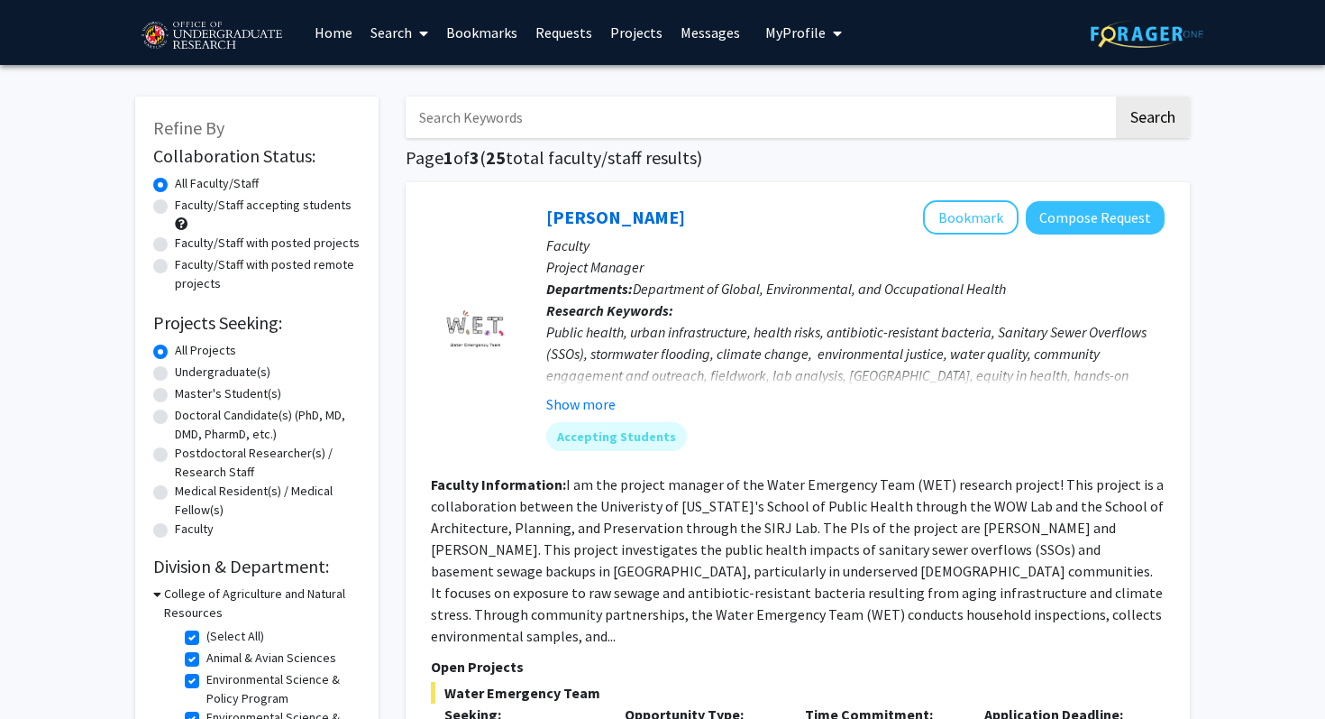
click at [252, 377] on label "Undergraduate(s)" at bounding box center [223, 371] width 96 height 19
click at [187, 374] on input "Undergraduate(s)" at bounding box center [181, 368] width 12 height 12
radio input "true"
click at [183, 354] on label "All Projects" at bounding box center [205, 350] width 61 height 19
click at [183, 353] on input "All Projects" at bounding box center [181, 347] width 12 height 12
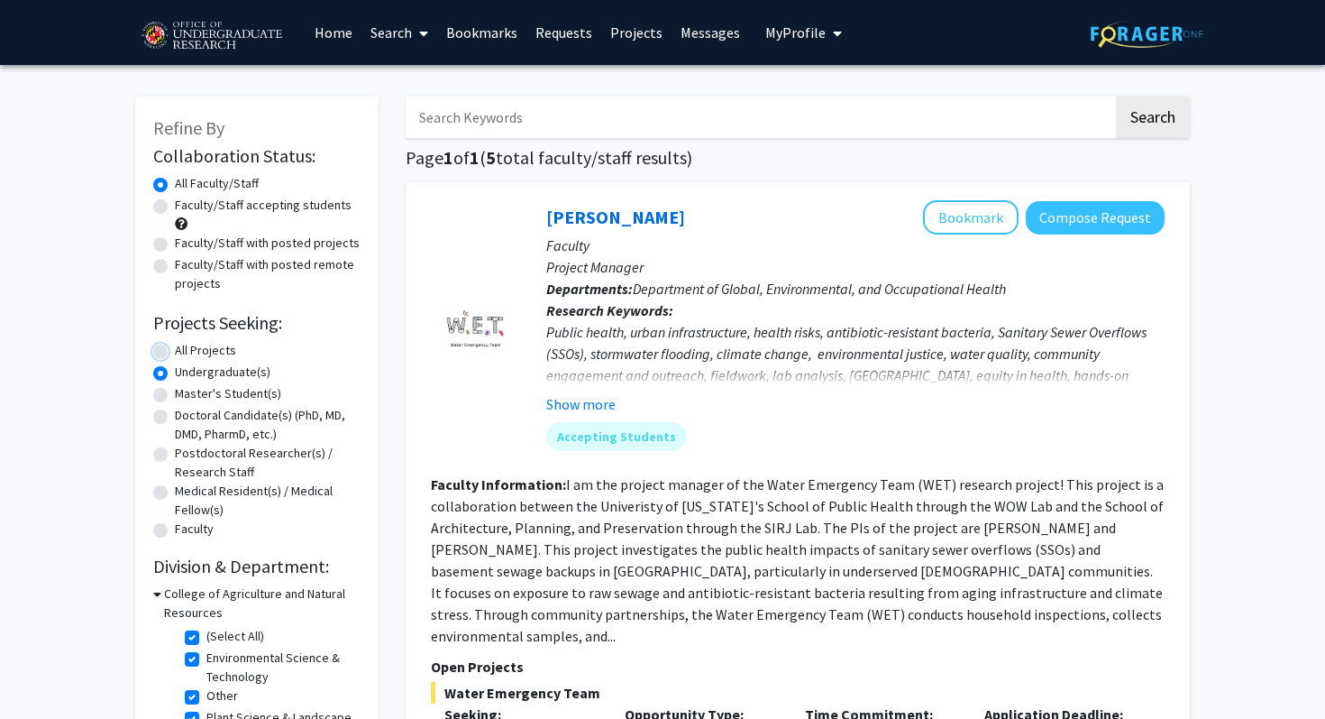
radio input "true"
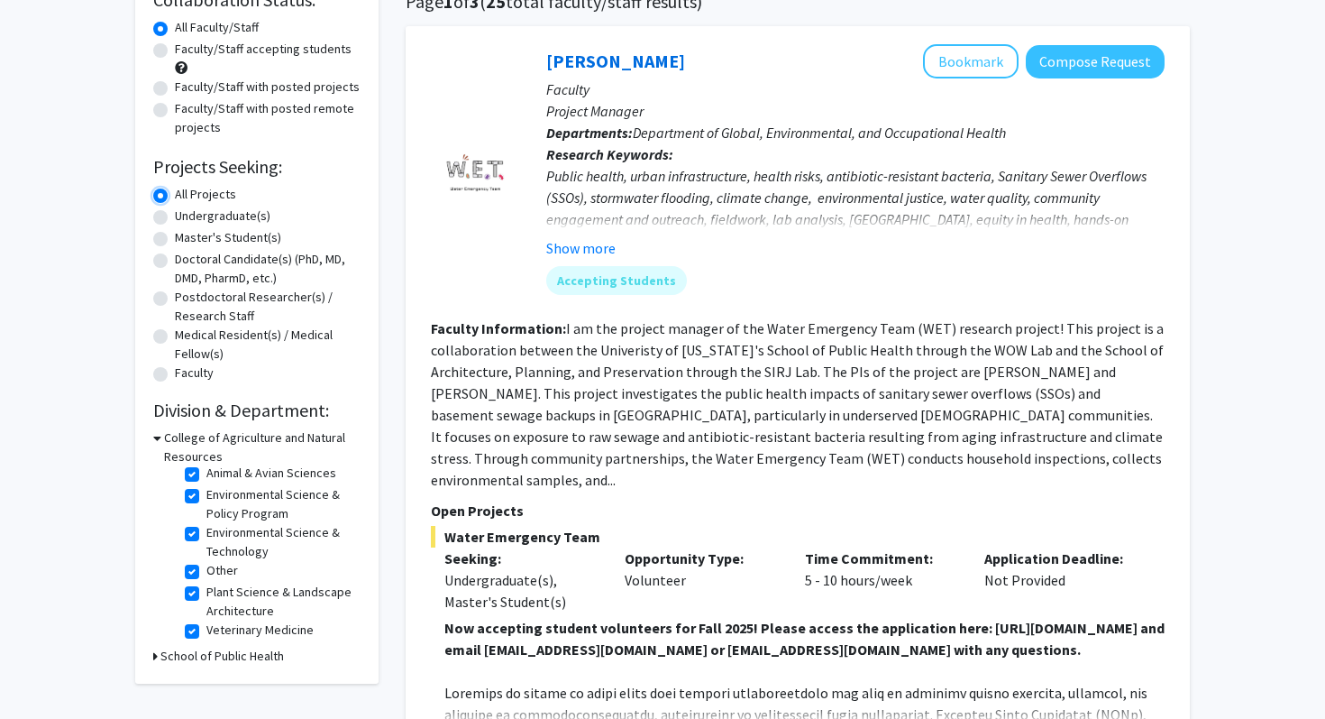
scroll to position [160, 0]
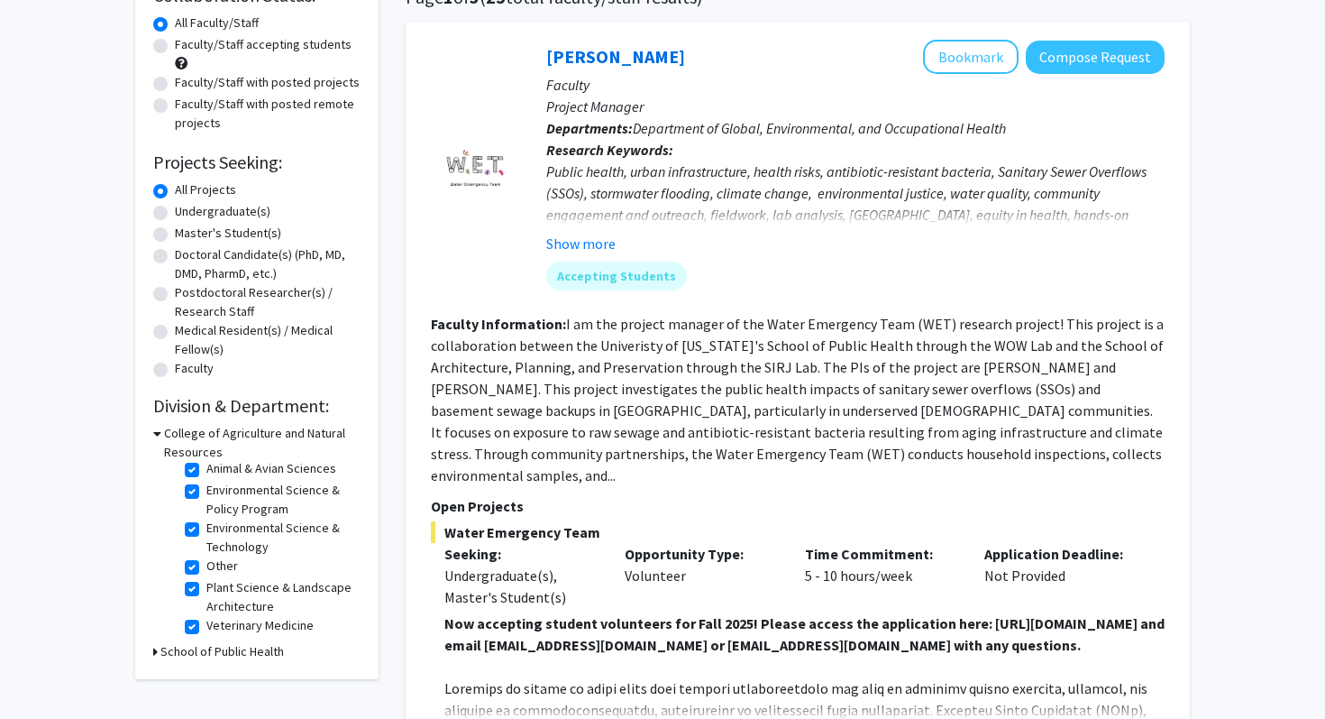
click at [175, 212] on label "Undergraduate(s)" at bounding box center [223, 211] width 96 height 19
click at [175, 212] on input "Undergraduate(s)" at bounding box center [181, 208] width 12 height 12
radio input "true"
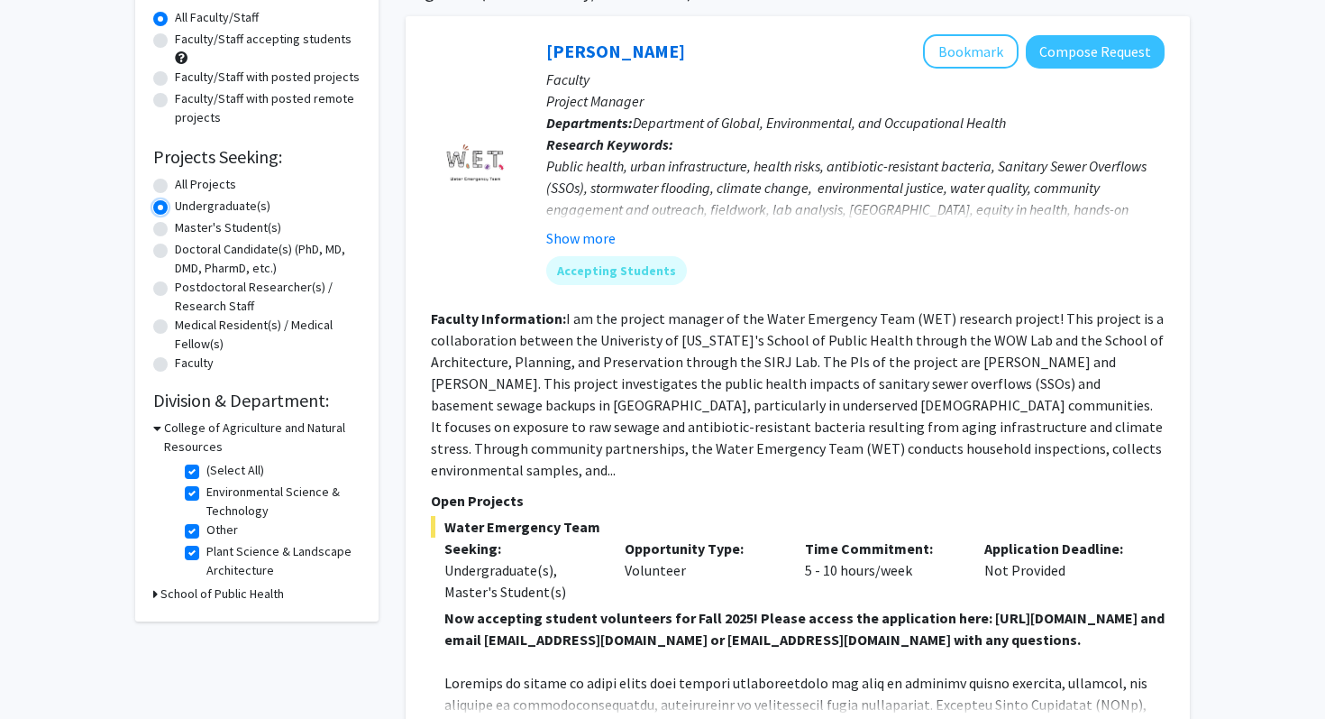
scroll to position [183, 0]
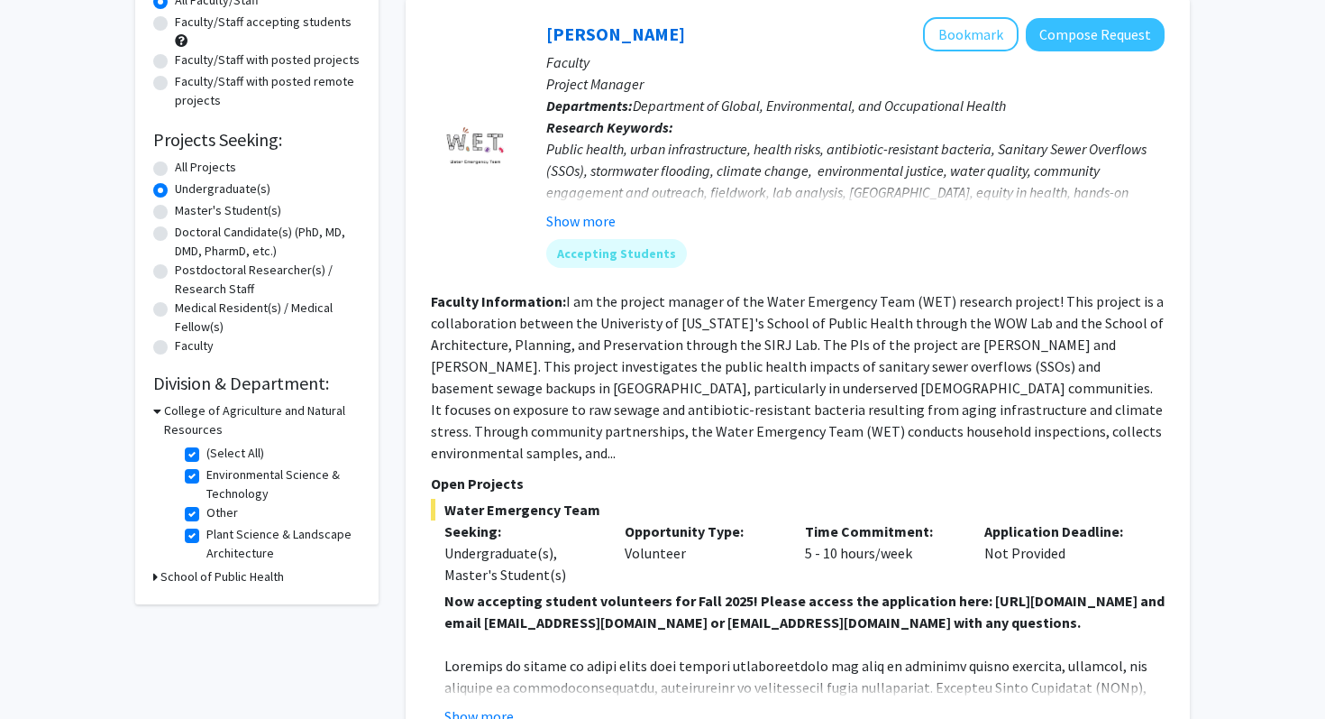
click at [206, 448] on label "(Select All)" at bounding box center [235, 453] width 58 height 19
click at [206, 448] on input "(Select All)" at bounding box center [212, 450] width 12 height 12
checkbox input "false"
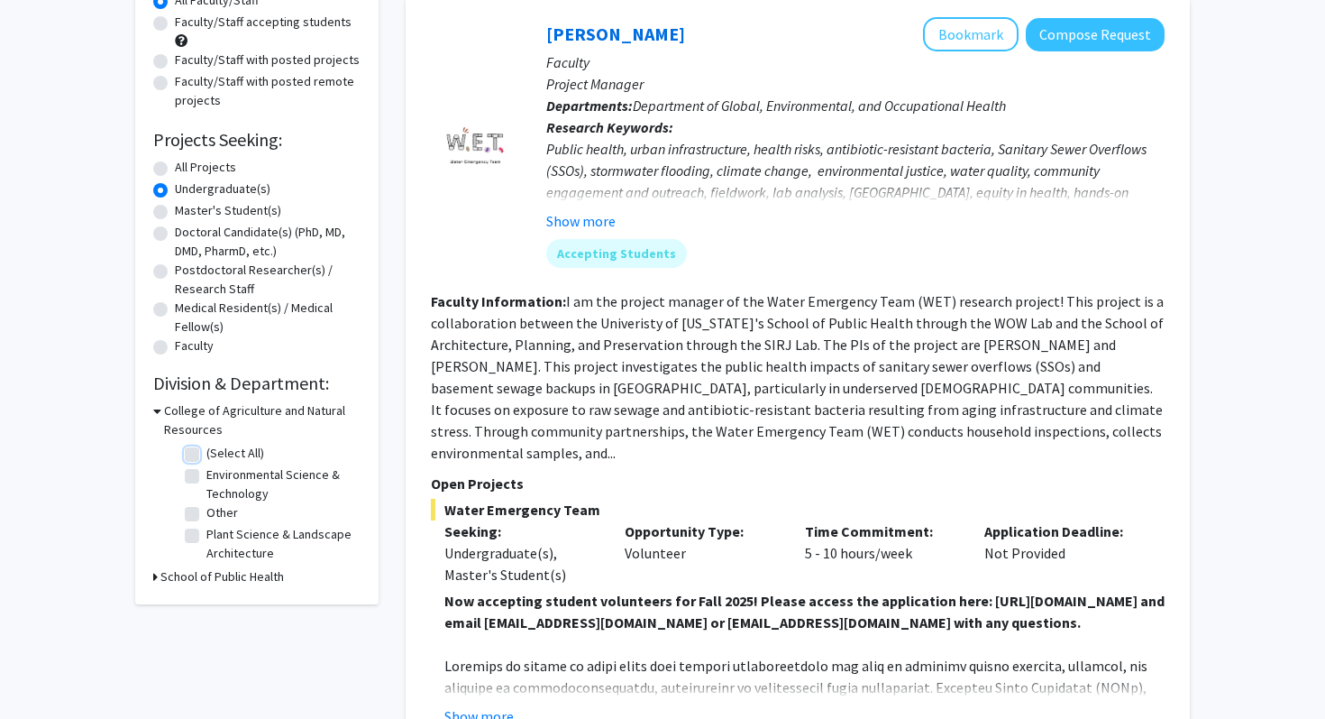
checkbox input "false"
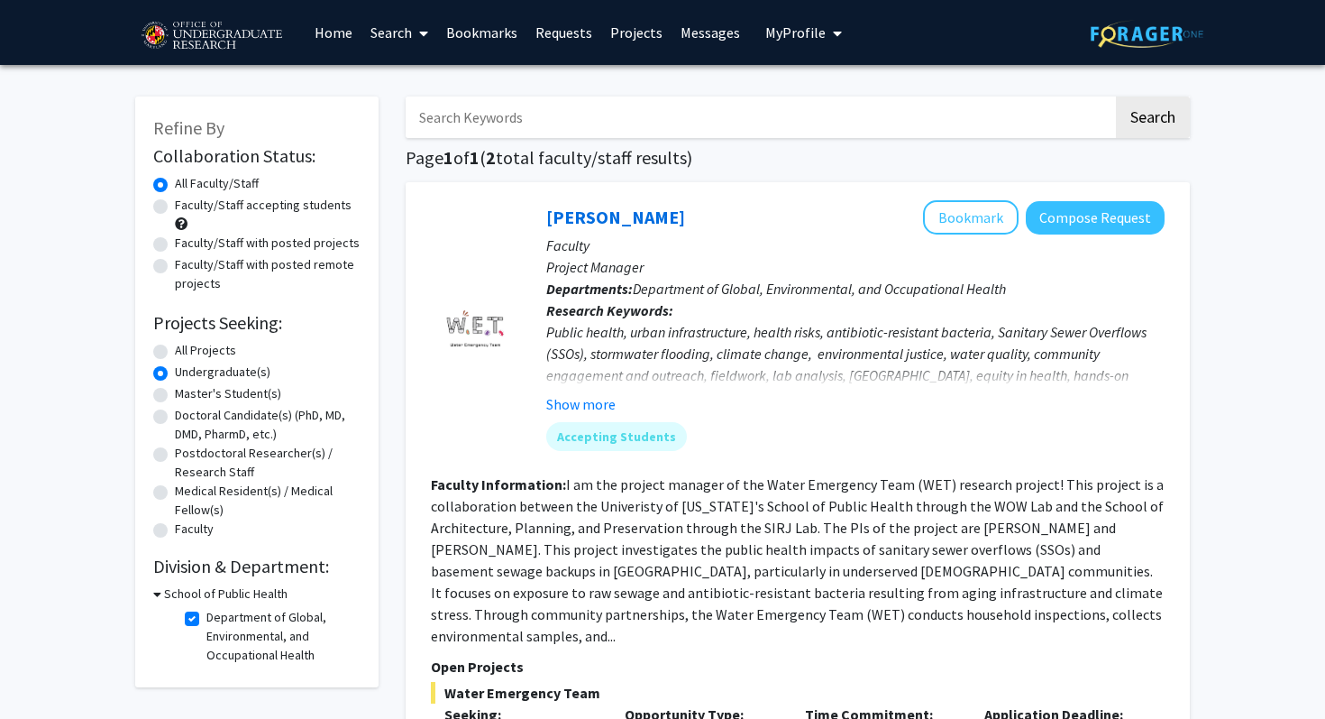
click at [206, 616] on label "Department of Global, Environmental, and Occupational Health" at bounding box center [281, 636] width 150 height 57
click at [206, 616] on input "Department of Global, Environmental, and Occupational Health" at bounding box center [212, 614] width 12 height 12
checkbox input "false"
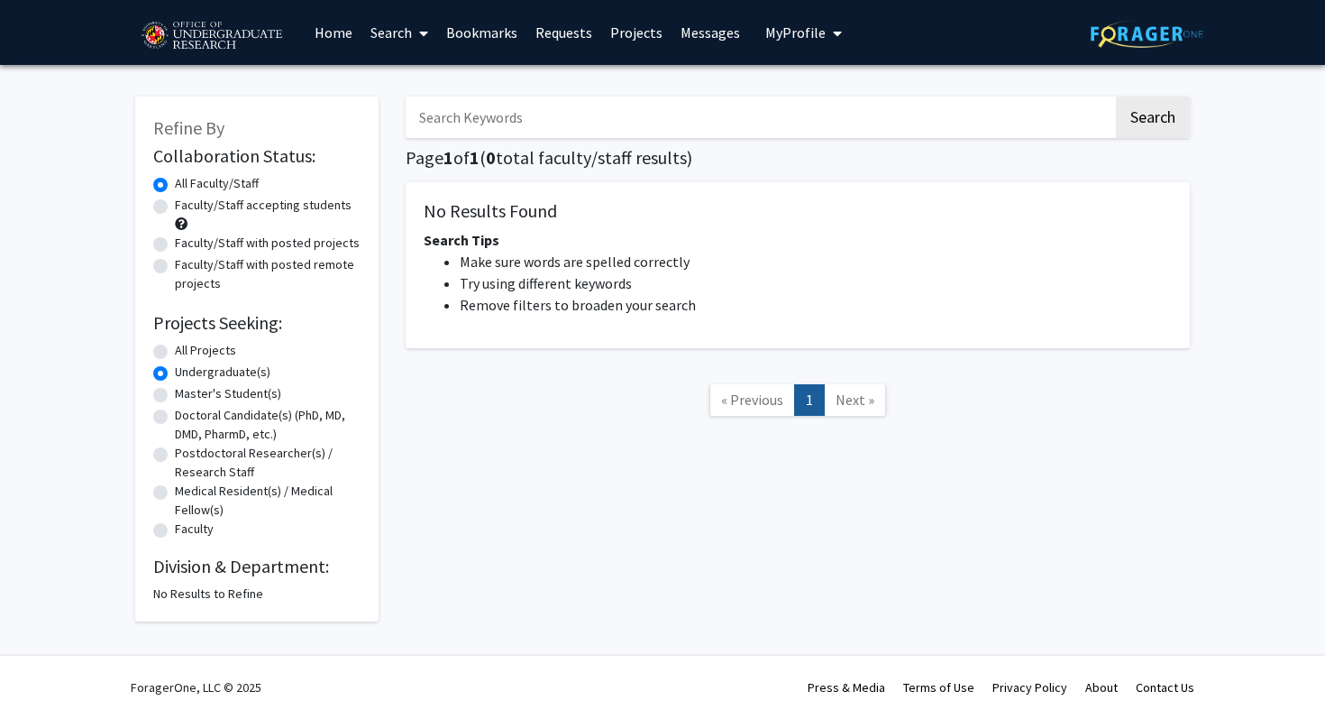
click at [188, 572] on h2 "Division & Department:" at bounding box center [256, 566] width 207 height 22
click at [171, 348] on div "All Projects" at bounding box center [256, 352] width 207 height 22
click at [165, 344] on div "All Projects" at bounding box center [256, 352] width 207 height 22
click at [175, 346] on label "All Projects" at bounding box center [205, 350] width 61 height 19
click at [175, 346] on input "All Projects" at bounding box center [181, 347] width 12 height 12
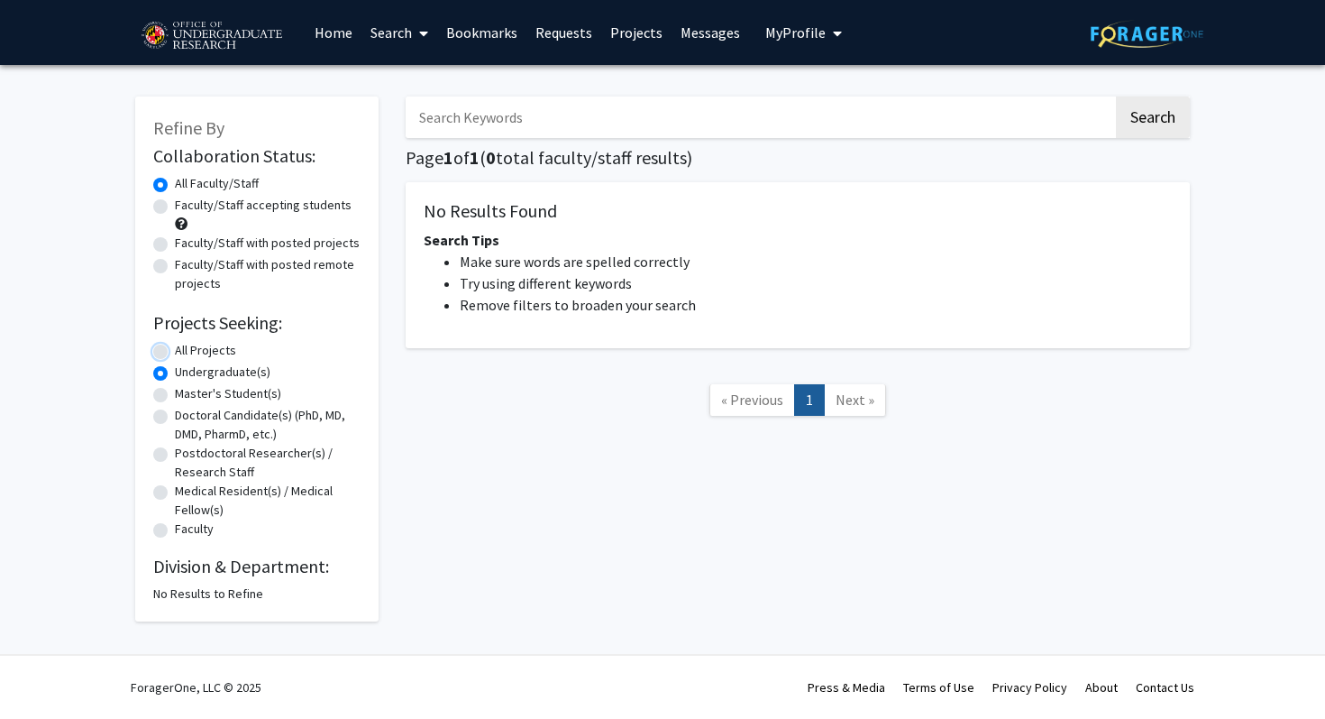
radio input "true"
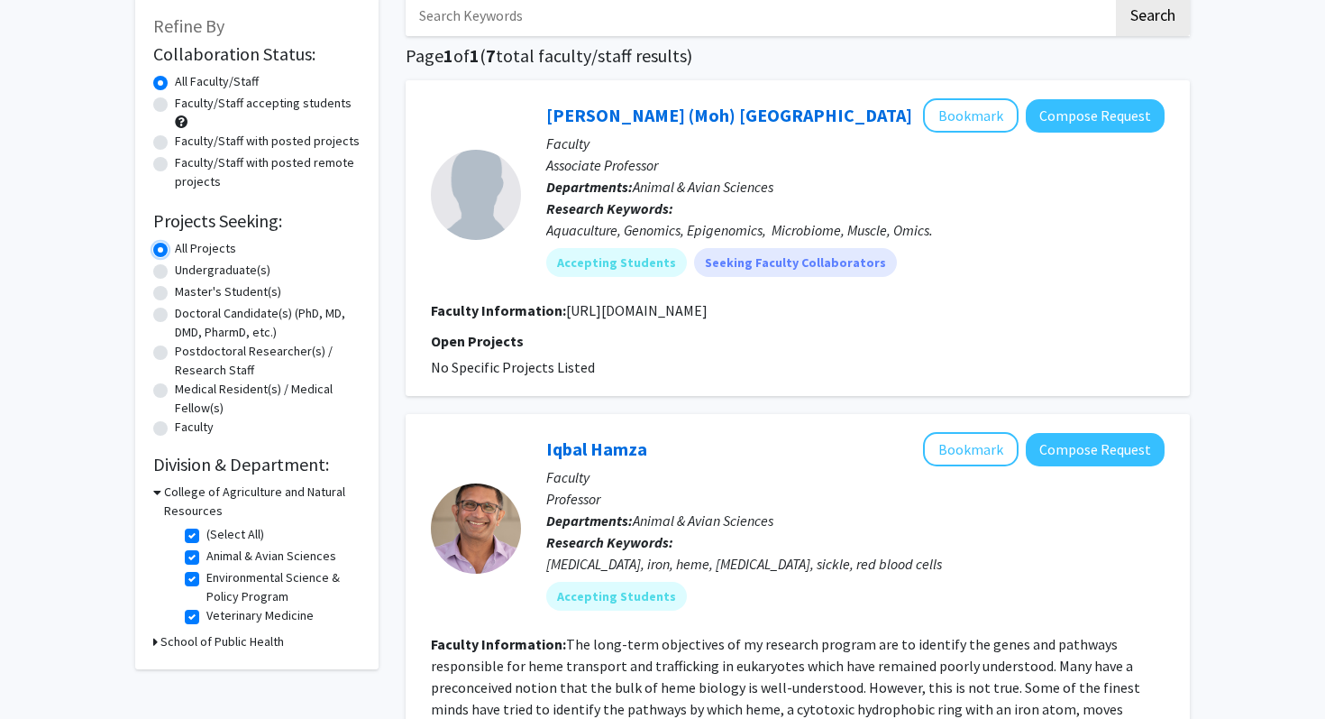
scroll to position [162, 0]
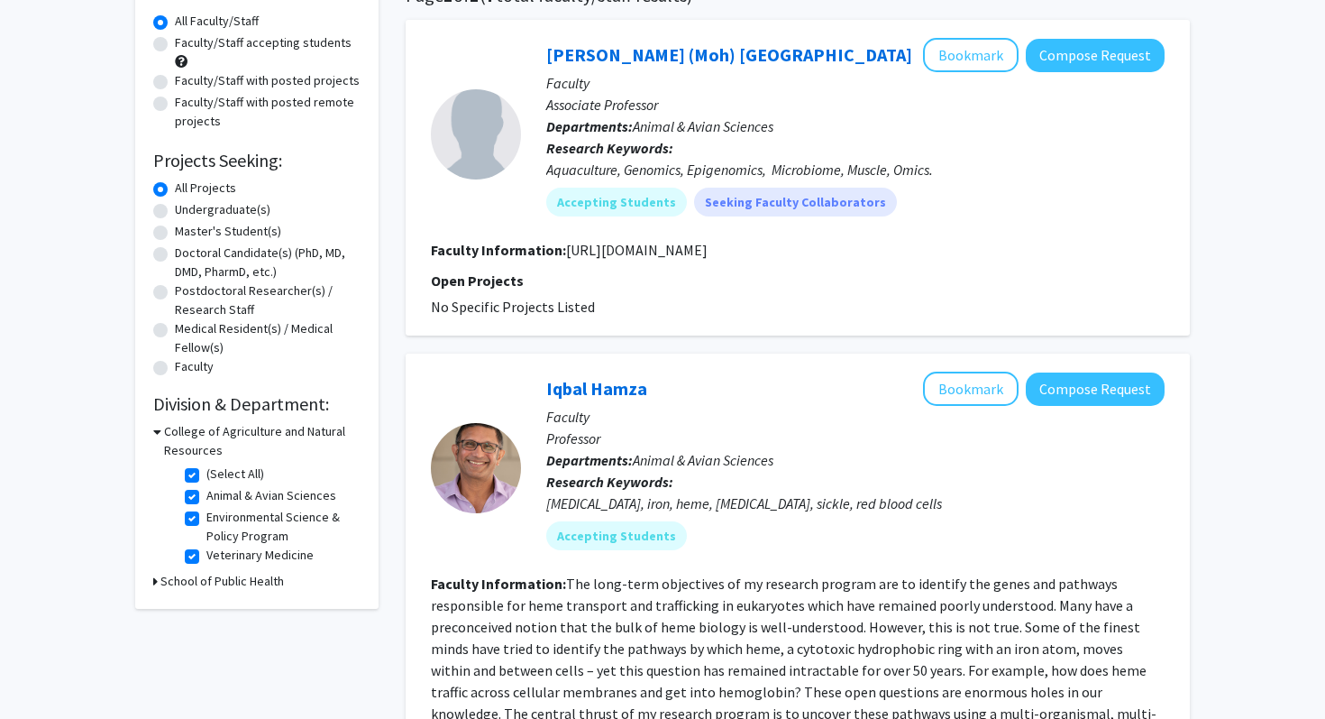
click at [206, 474] on label "(Select All)" at bounding box center [235, 473] width 58 height 19
click at [206, 474] on input "(Select All)" at bounding box center [212, 470] width 12 height 12
checkbox input "false"
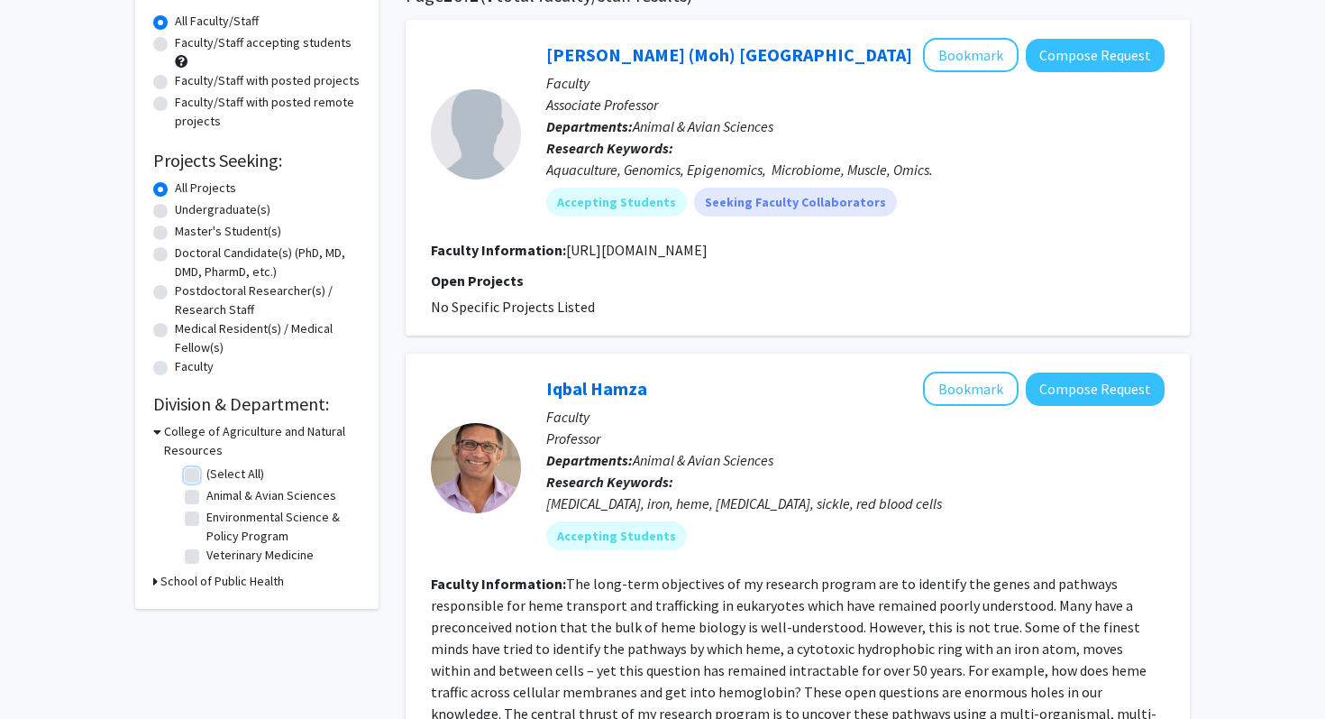
checkbox input "false"
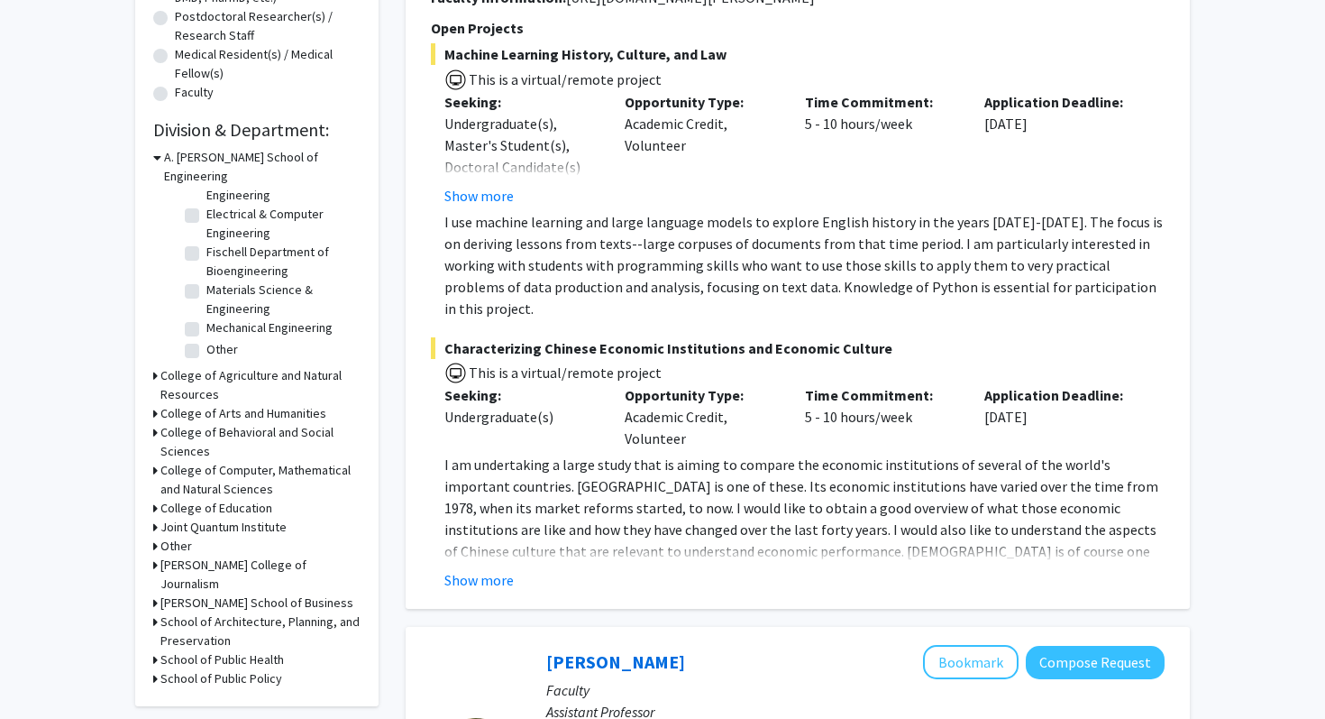
scroll to position [438, 0]
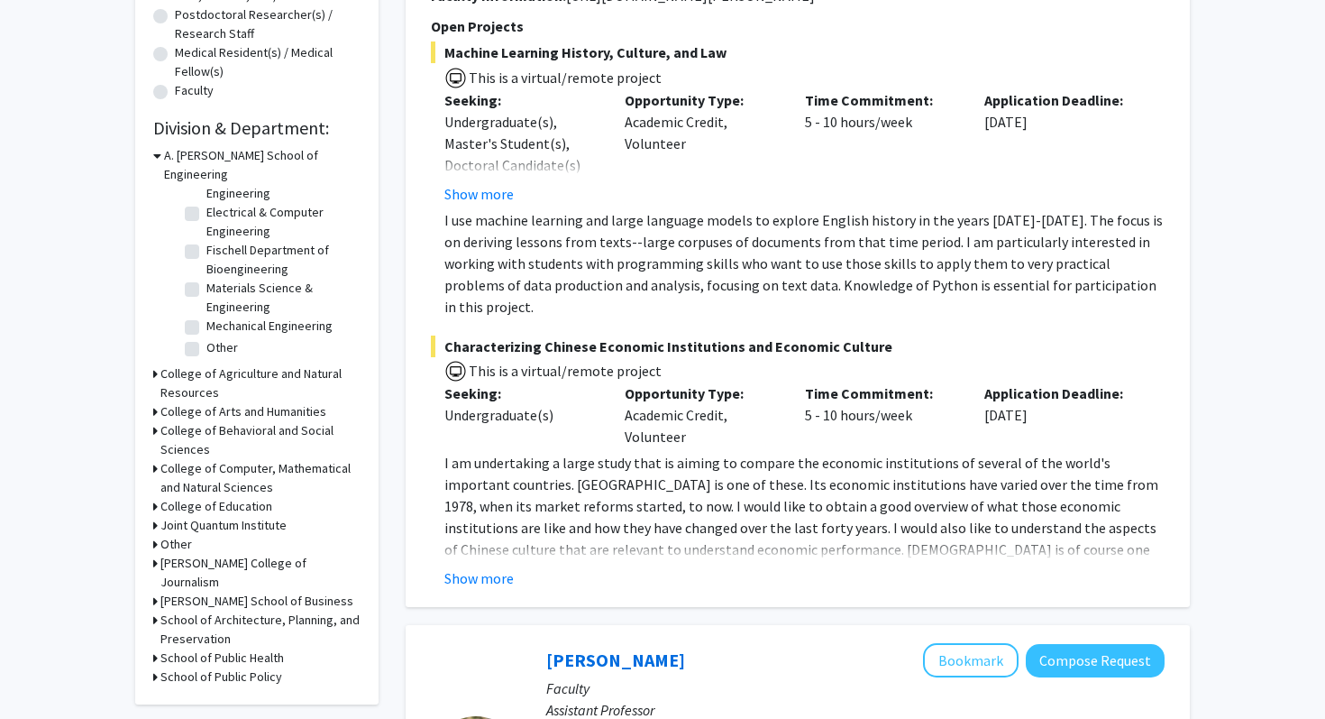
click at [269, 421] on h3 "College of Behavioral and Social Sciences" at bounding box center [260, 440] width 200 height 38
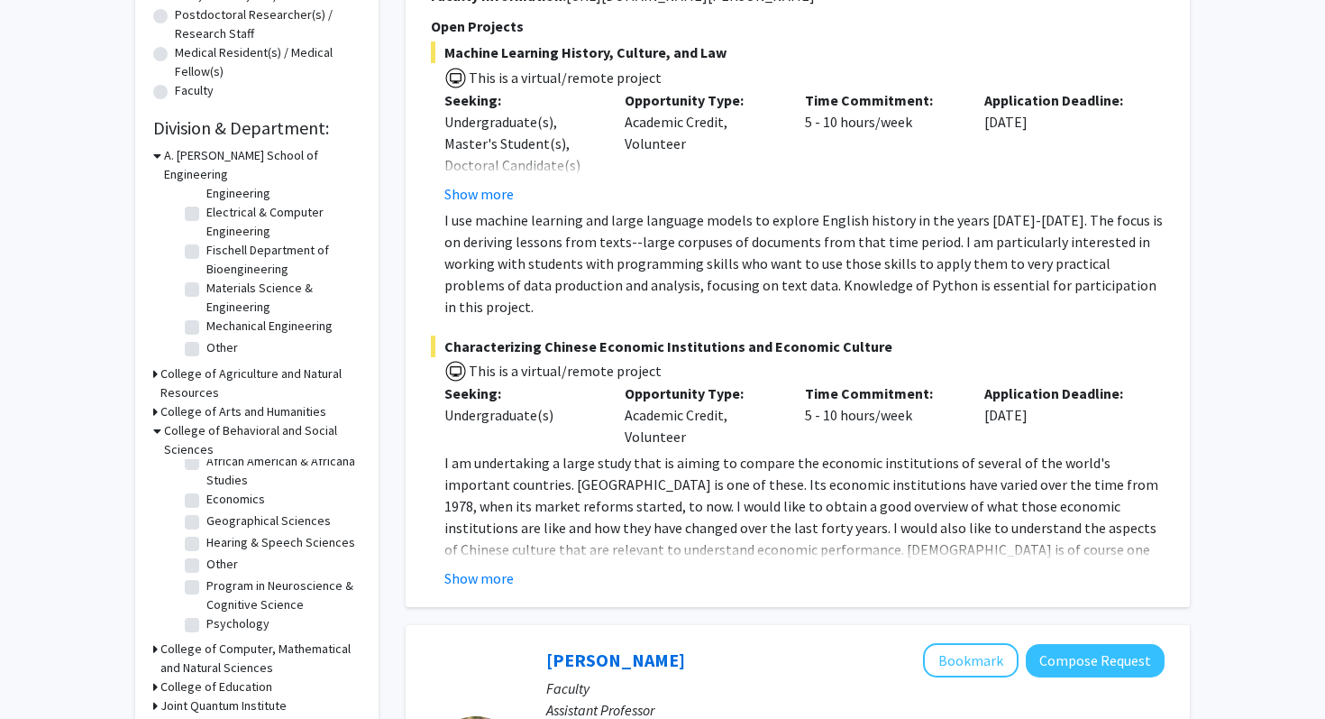
scroll to position [34, 0]
click at [232, 613] on label "Psychology" at bounding box center [237, 622] width 63 height 19
click at [218, 613] on input "Psychology" at bounding box center [212, 619] width 12 height 12
checkbox input "true"
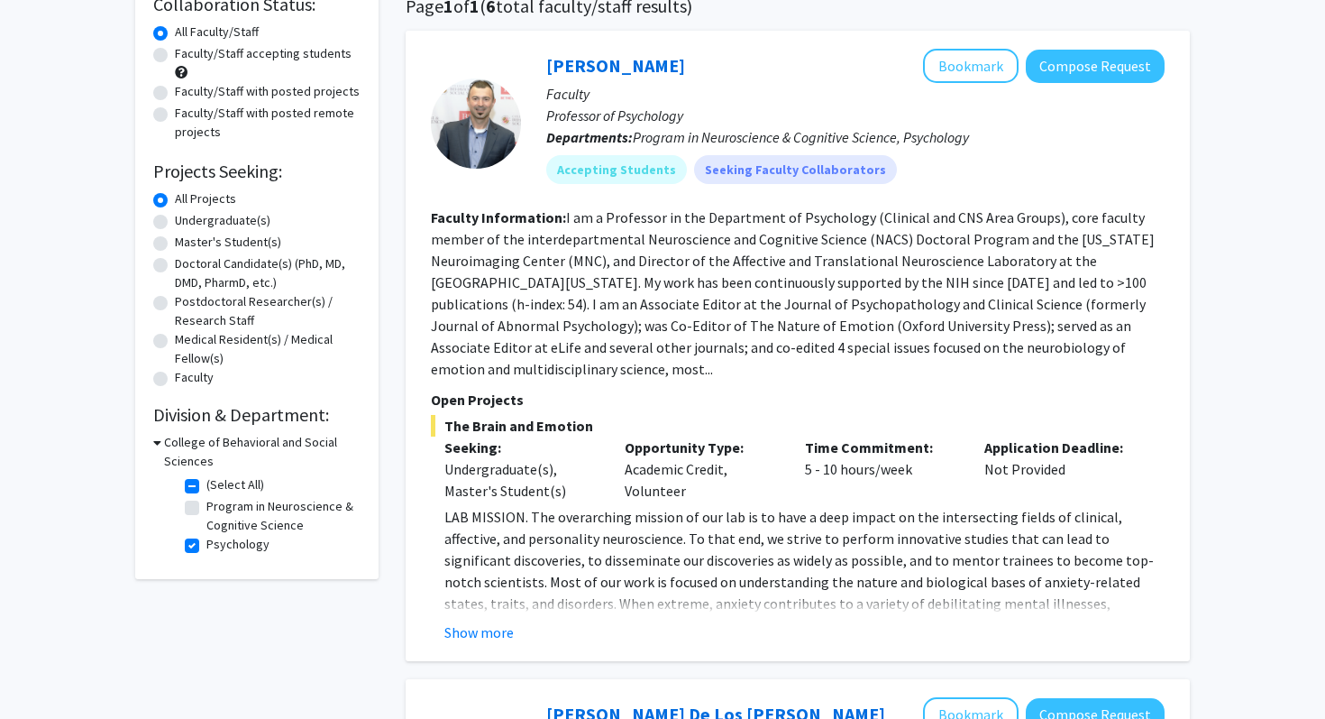
scroll to position [159, 0]
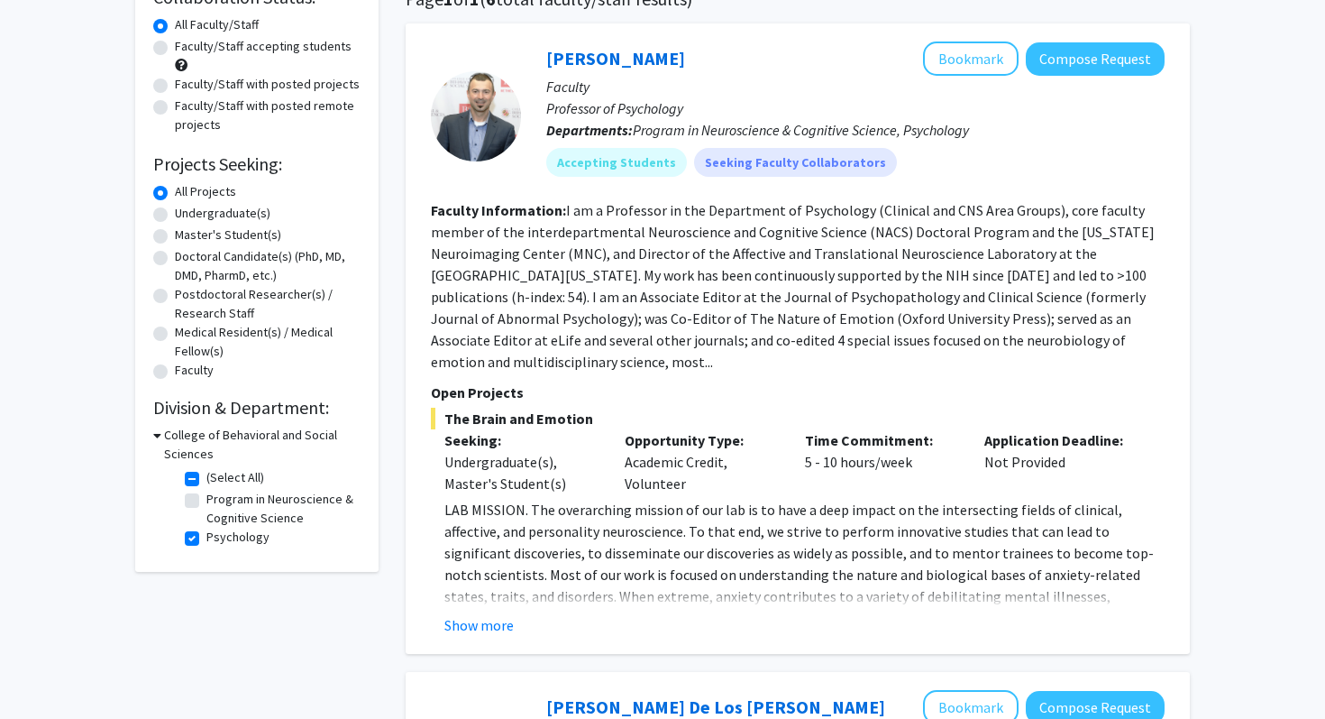
click at [202, 501] on fg-checkbox "Program in Neuroscience & Cognitive Science Program in Neuroscience & Cognitive…" at bounding box center [270, 509] width 171 height 38
click at [206, 502] on label "Program in Neuroscience & Cognitive Science" at bounding box center [281, 509] width 150 height 38
click at [206, 501] on input "Program in Neuroscience & Cognitive Science" at bounding box center [212, 496] width 12 height 12
checkbox input "true"
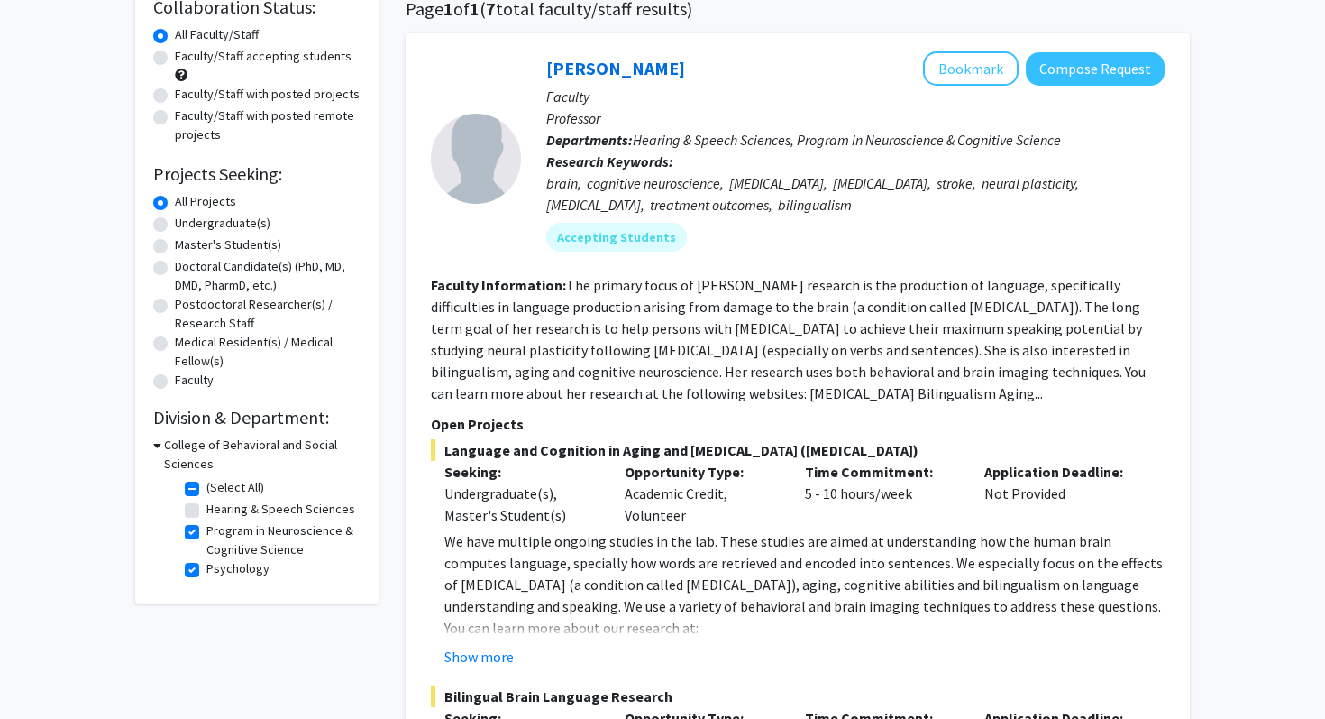
scroll to position [206, 0]
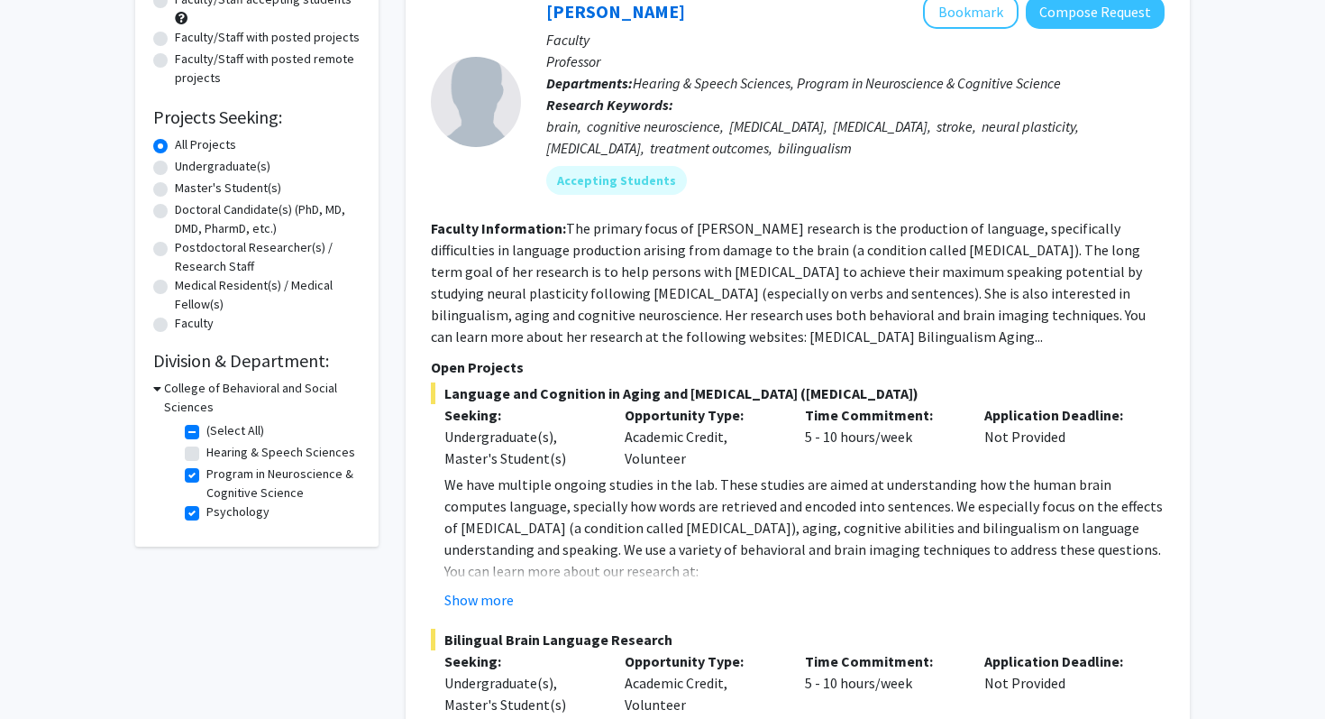
click at [206, 432] on label "(Select All)" at bounding box center [235, 430] width 58 height 19
click at [206, 432] on input "(Select All)" at bounding box center [212, 427] width 12 height 12
checkbox input "false"
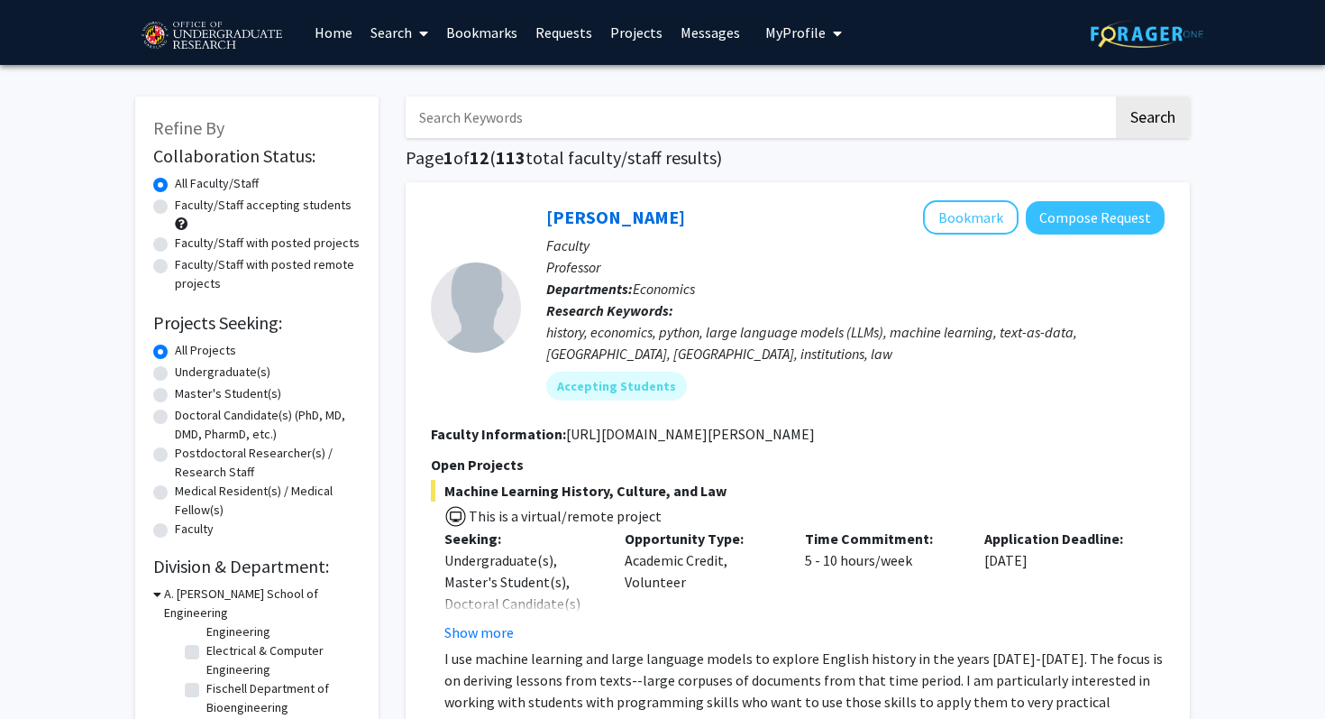
click at [501, 30] on link "Bookmarks" at bounding box center [481, 32] width 89 height 63
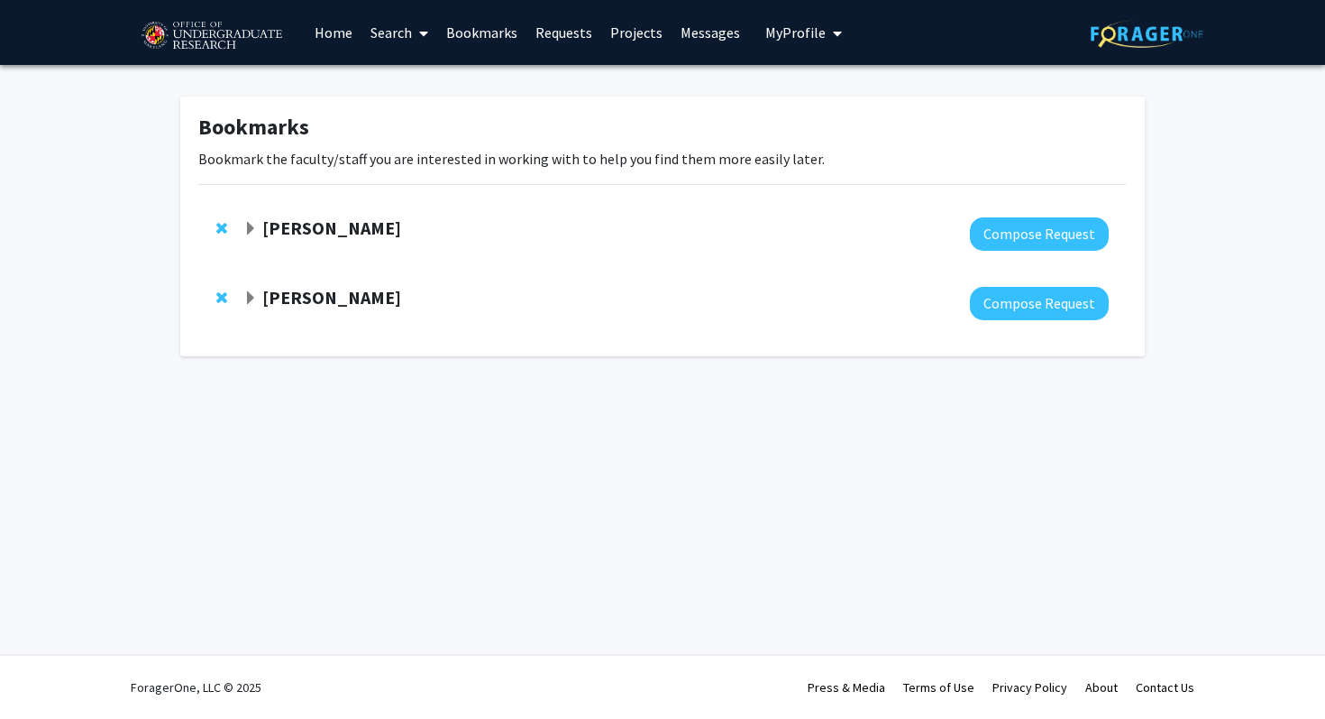
click at [401, 302] on strong "Macarena Farcuh Yuri" at bounding box center [331, 297] width 139 height 23
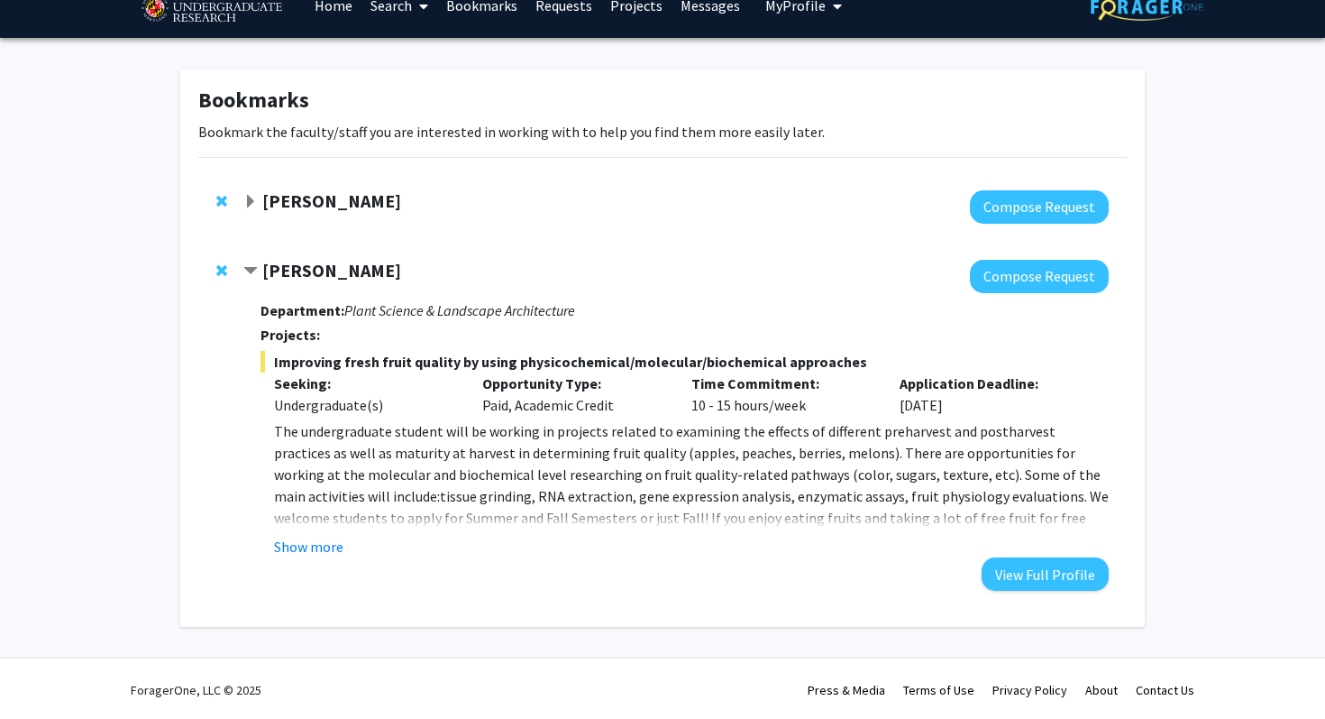
scroll to position [30, 0]
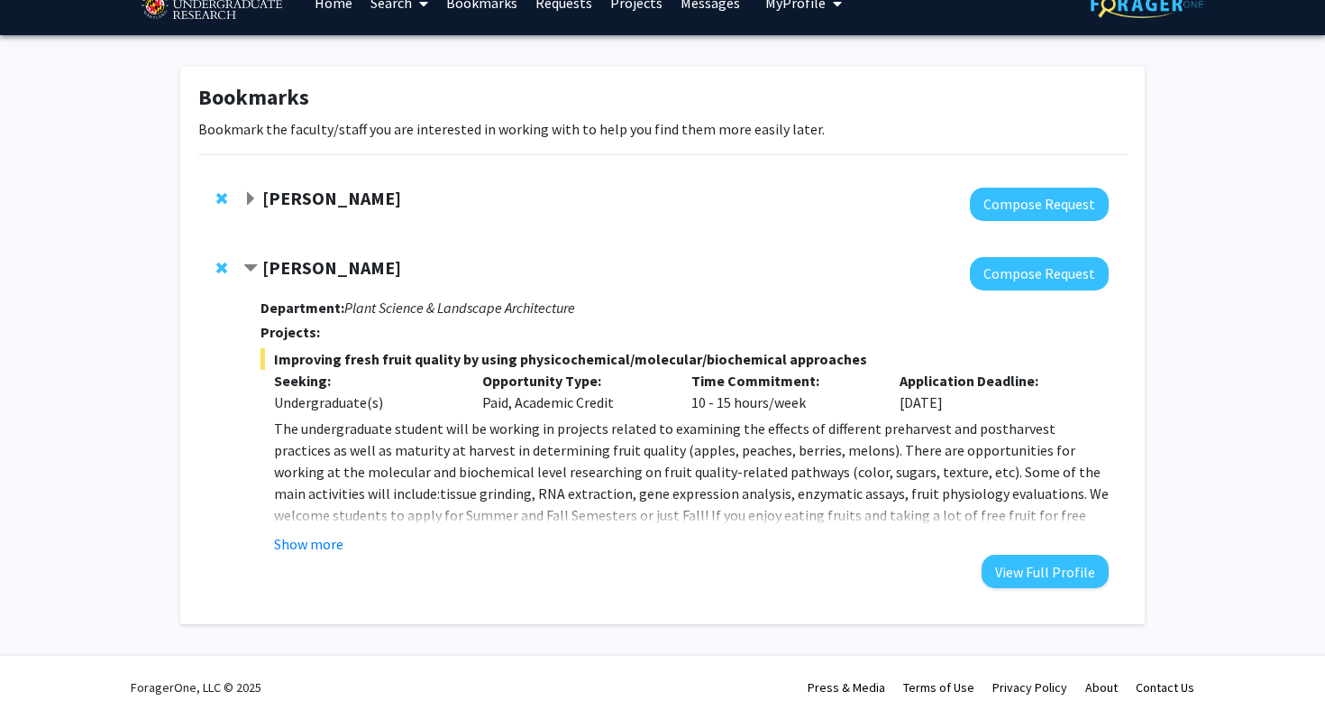
click at [420, 200] on div "Alix Berglund" at bounding box center [438, 199] width 390 height 23
click at [333, 187] on strong "Alix Berglund" at bounding box center [331, 198] width 139 height 23
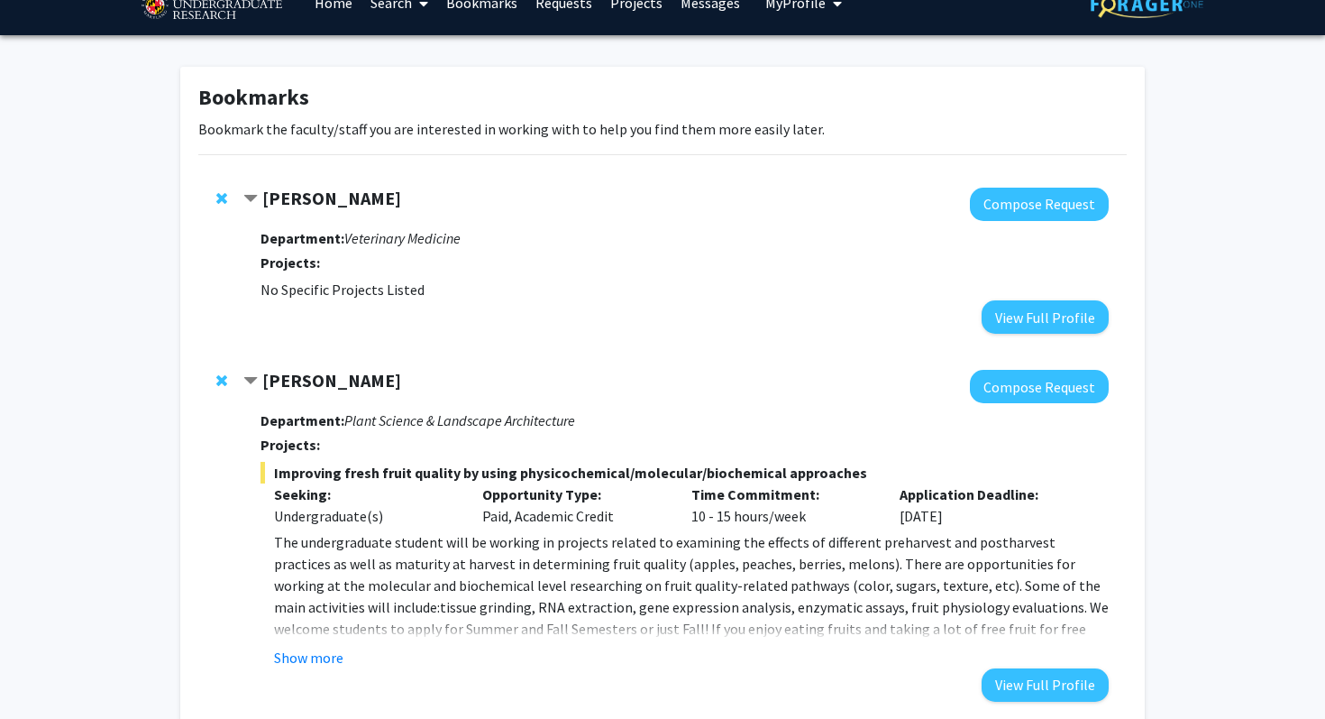
scroll to position [0, 0]
